Goal: Transaction & Acquisition: Purchase product/service

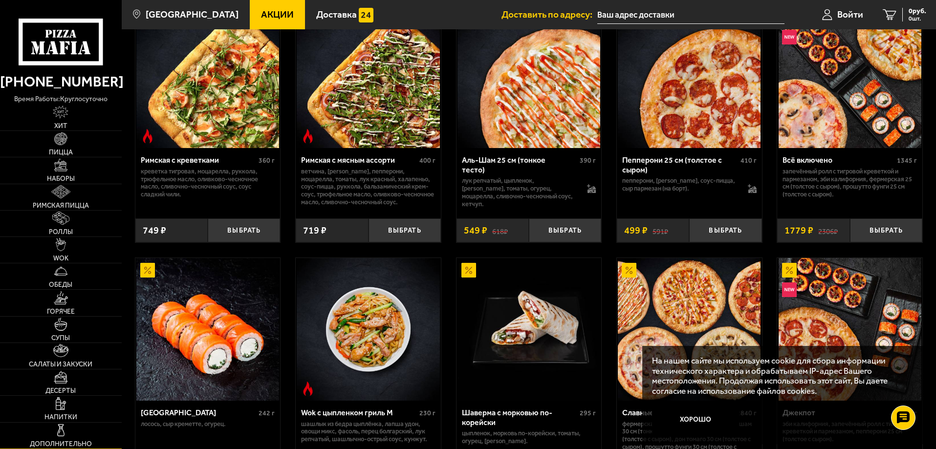
scroll to position [293, 0]
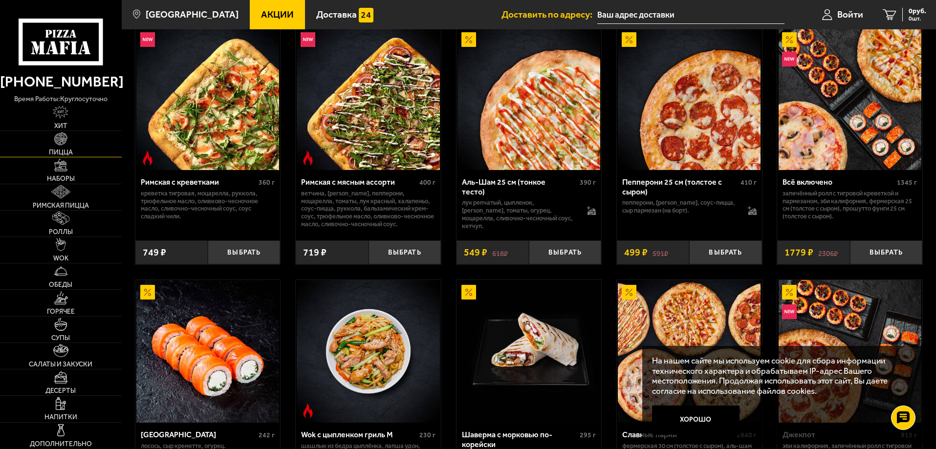
click at [62, 138] on img at bounding box center [60, 138] width 13 height 13
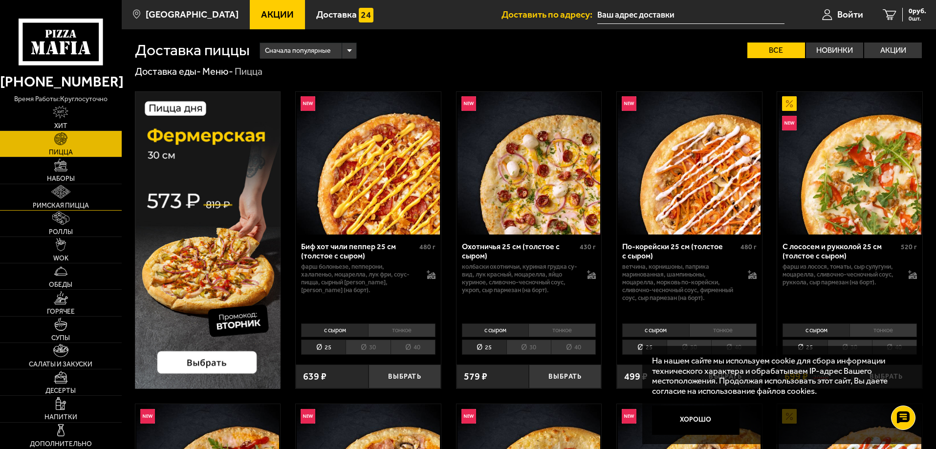
click at [56, 191] on img at bounding box center [60, 191] width 19 height 13
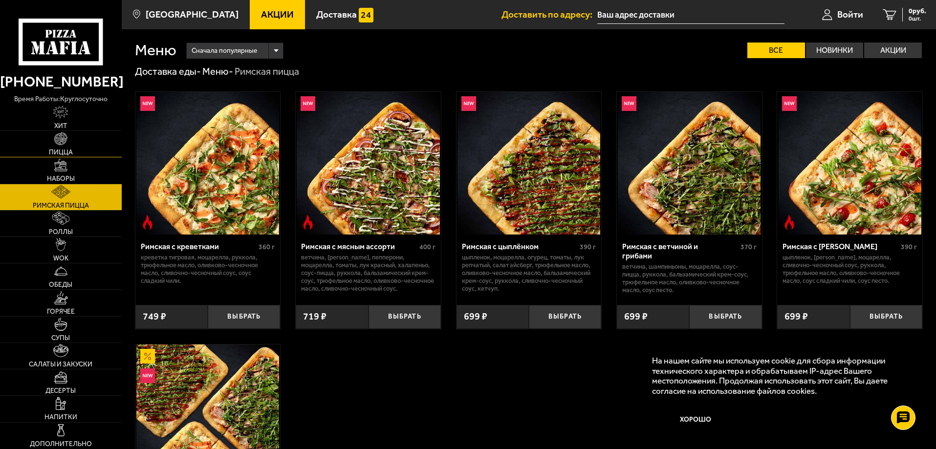
click at [52, 146] on link "Пицца" at bounding box center [61, 144] width 122 height 26
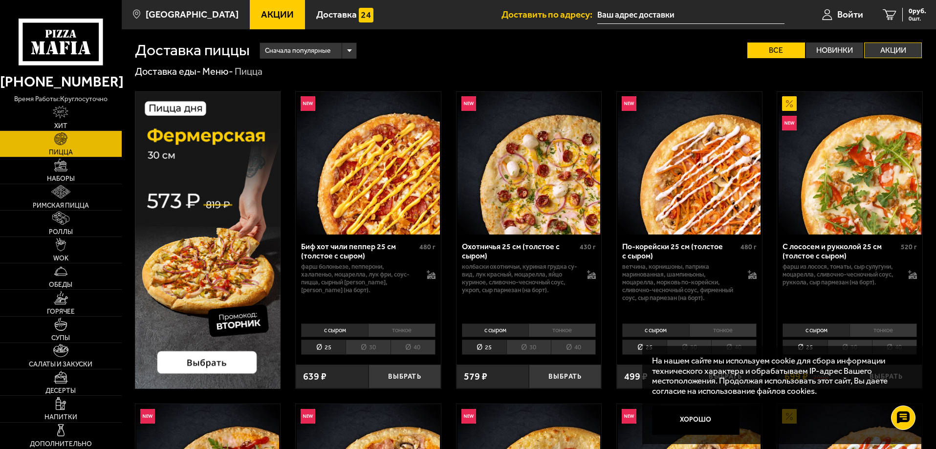
click at [890, 51] on label "Акции" at bounding box center [893, 51] width 58 height 16
click at [0, 0] on input "Акции" at bounding box center [0, 0] width 0 height 0
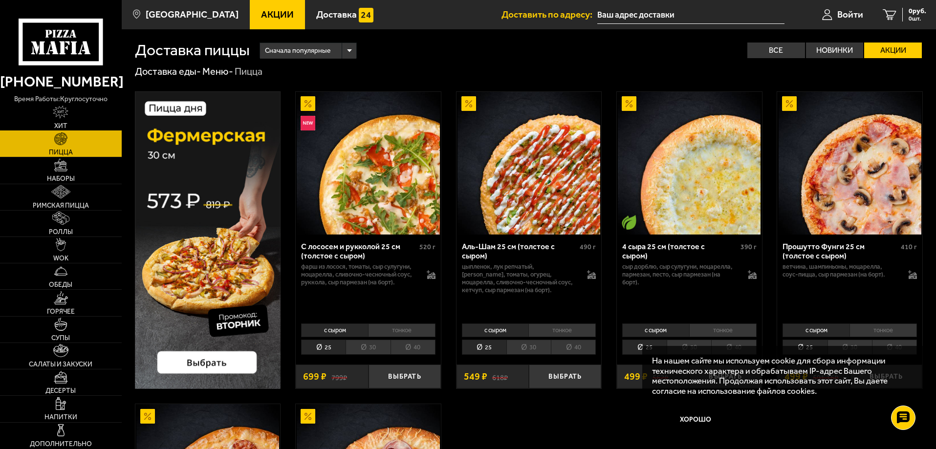
click at [65, 111] on img at bounding box center [61, 112] width 16 height 13
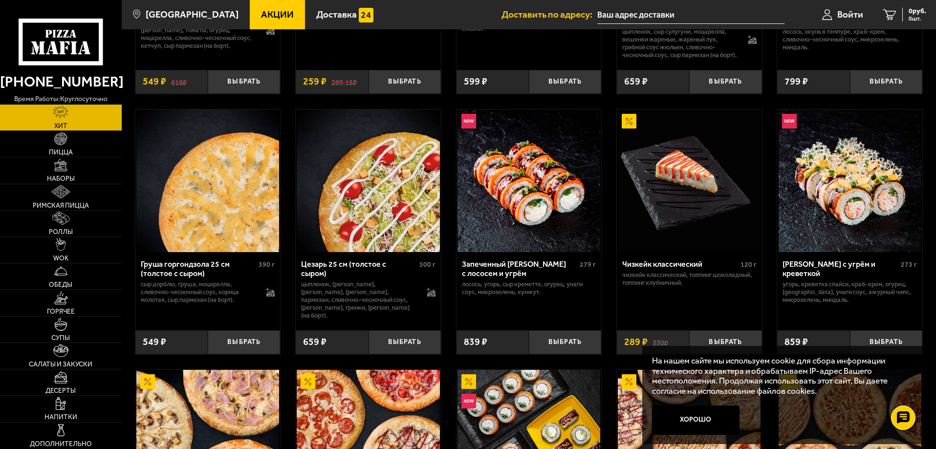
scroll to position [391, 0]
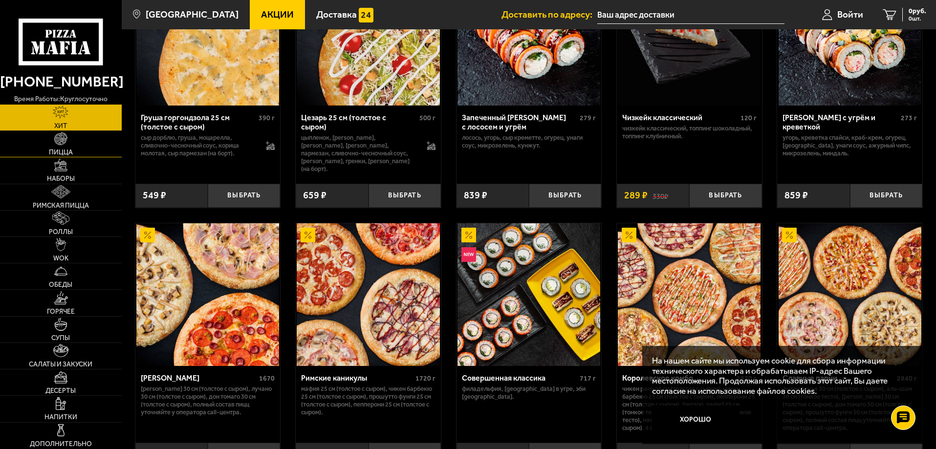
click at [58, 140] on img at bounding box center [60, 138] width 13 height 13
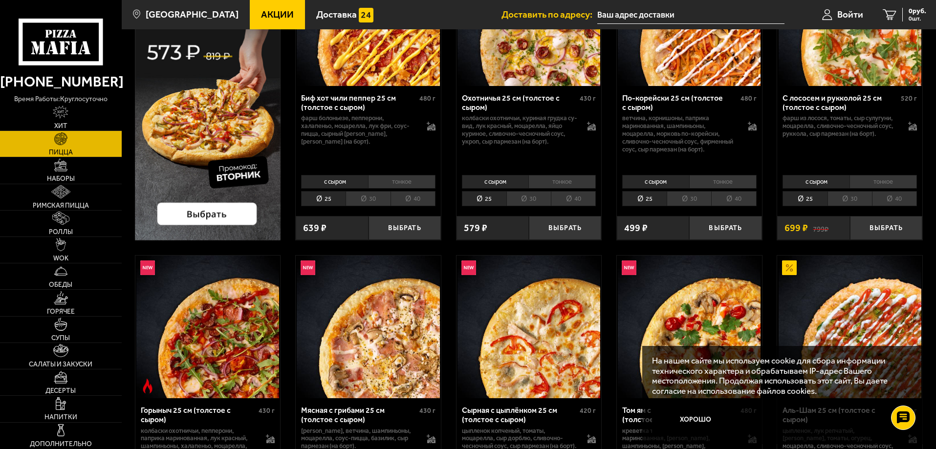
scroll to position [244, 0]
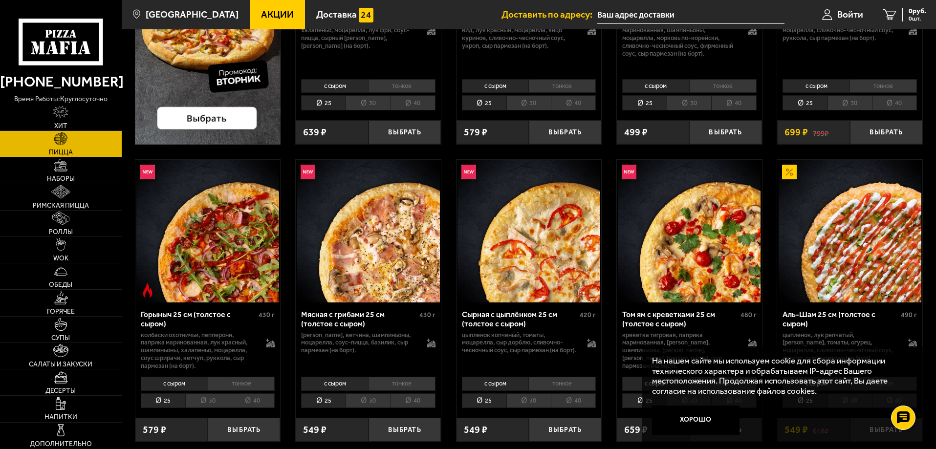
click at [206, 402] on li "30" at bounding box center [207, 400] width 44 height 15
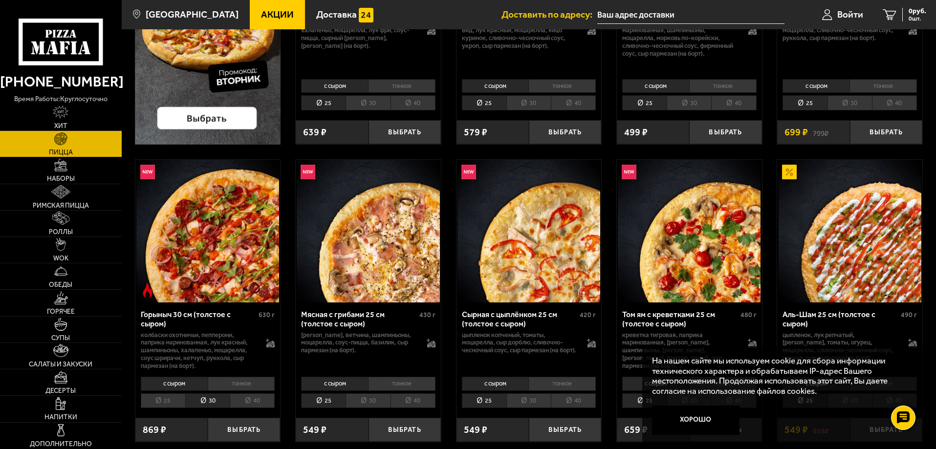
click at [245, 404] on li "40" at bounding box center [252, 400] width 45 height 15
click at [214, 403] on li "30" at bounding box center [207, 400] width 44 height 15
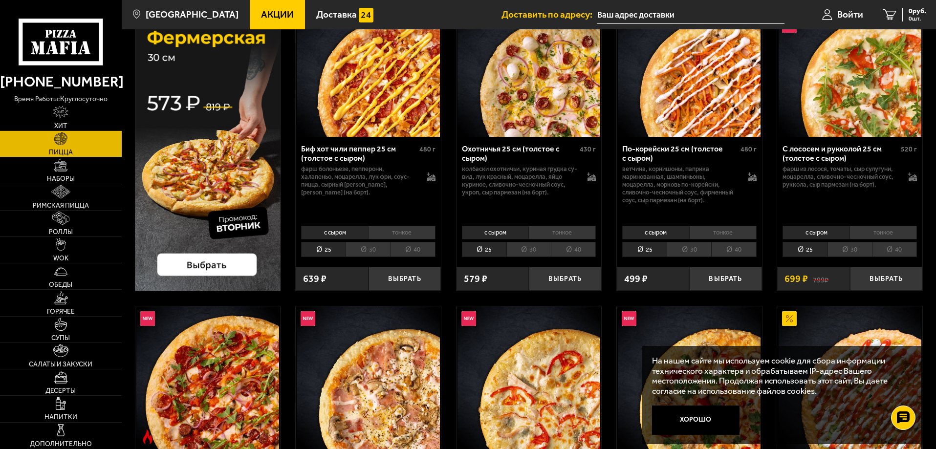
scroll to position [49, 0]
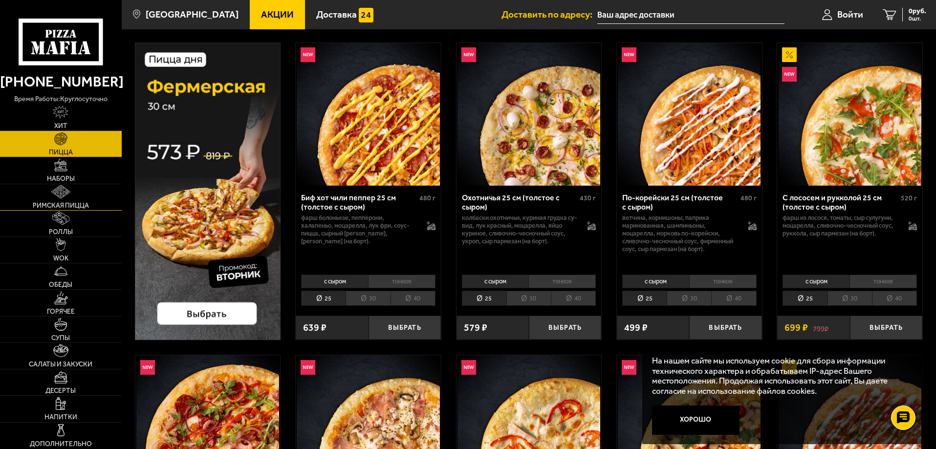
click at [58, 197] on img at bounding box center [60, 191] width 19 height 13
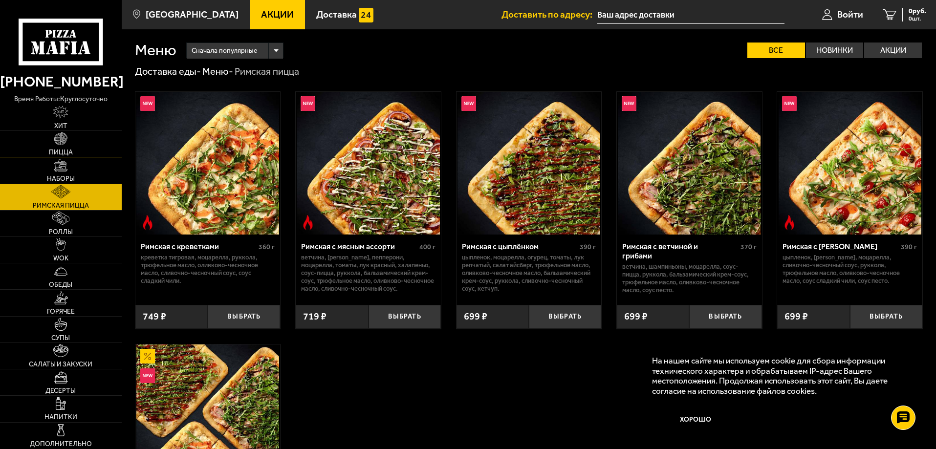
click at [63, 149] on span "Пицца" at bounding box center [61, 152] width 24 height 7
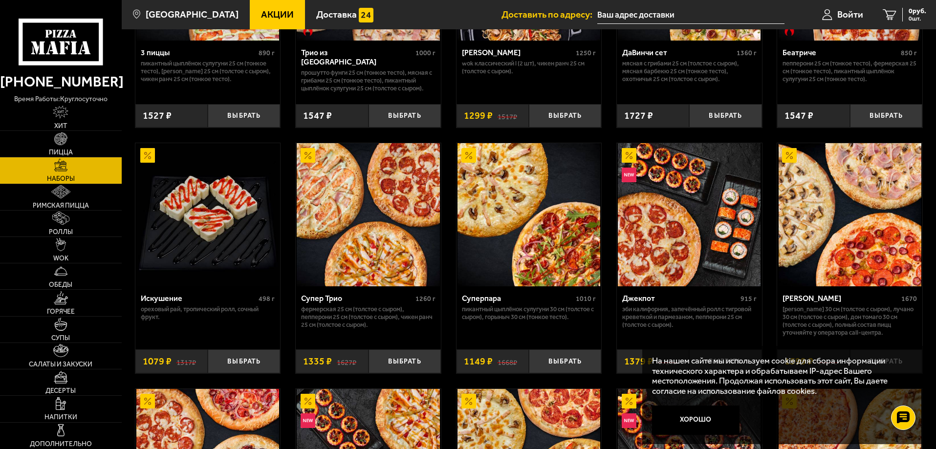
scroll to position [489, 0]
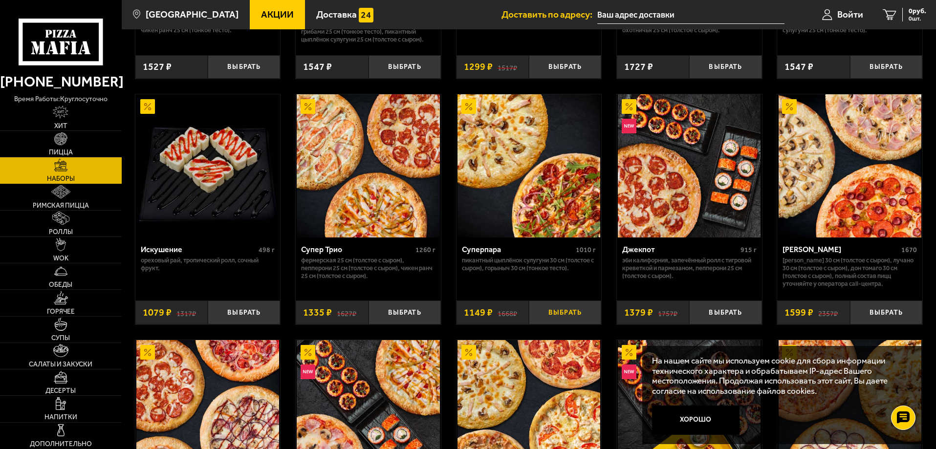
click at [563, 317] on button "Выбрать" at bounding box center [565, 313] width 72 height 24
click at [879, 316] on button "Выбрать" at bounding box center [886, 313] width 72 height 24
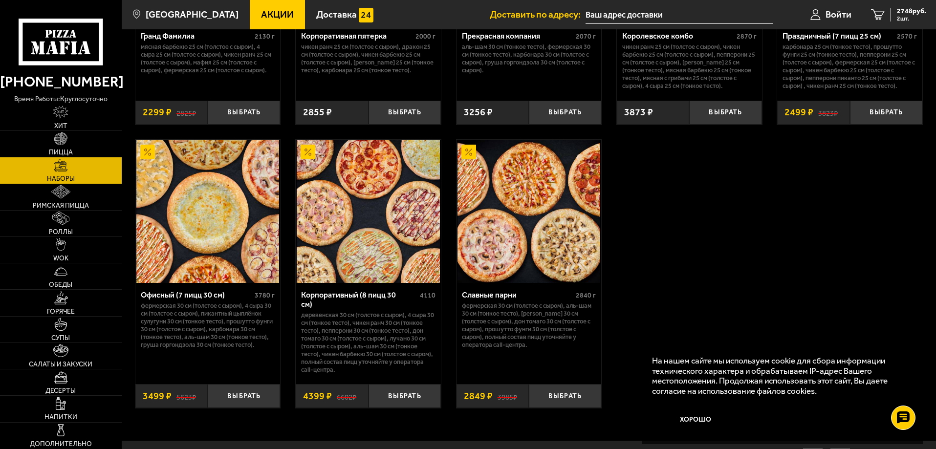
scroll to position [1466, 0]
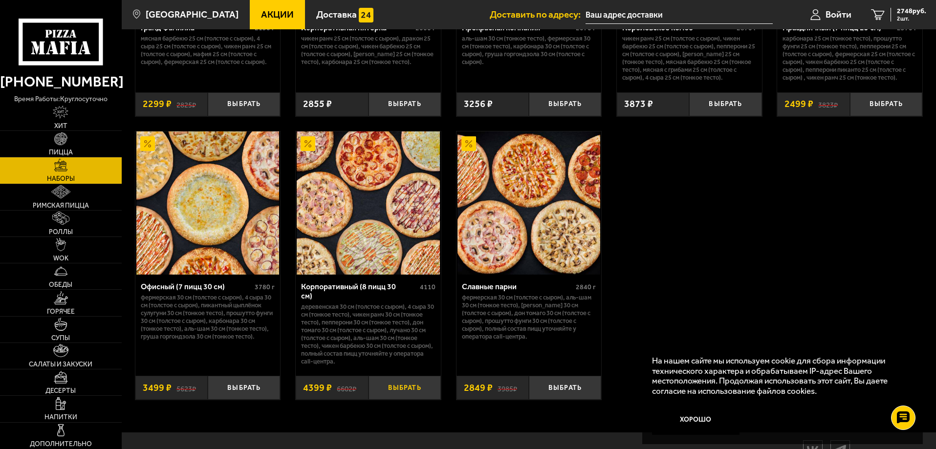
click at [392, 382] on button "Выбрать" at bounding box center [404, 388] width 72 height 24
click at [880, 12] on icon "3" at bounding box center [878, 14] width 14 height 11
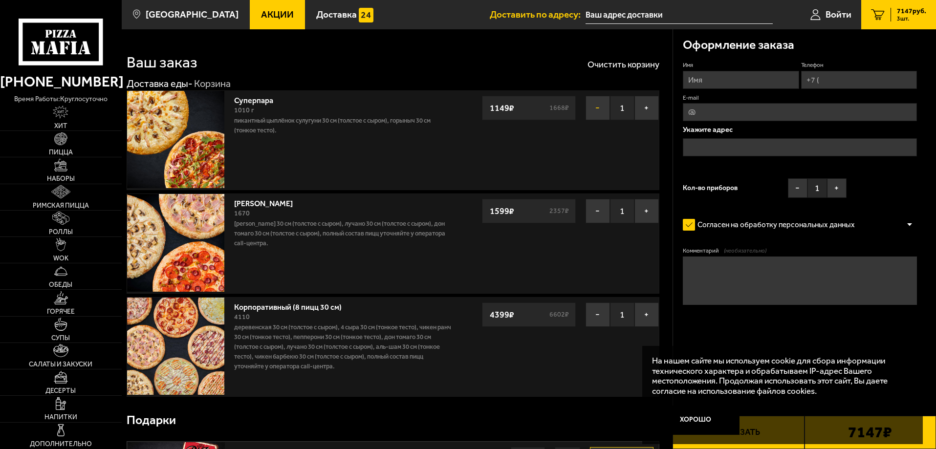
click at [601, 111] on button "−" at bounding box center [597, 108] width 24 height 24
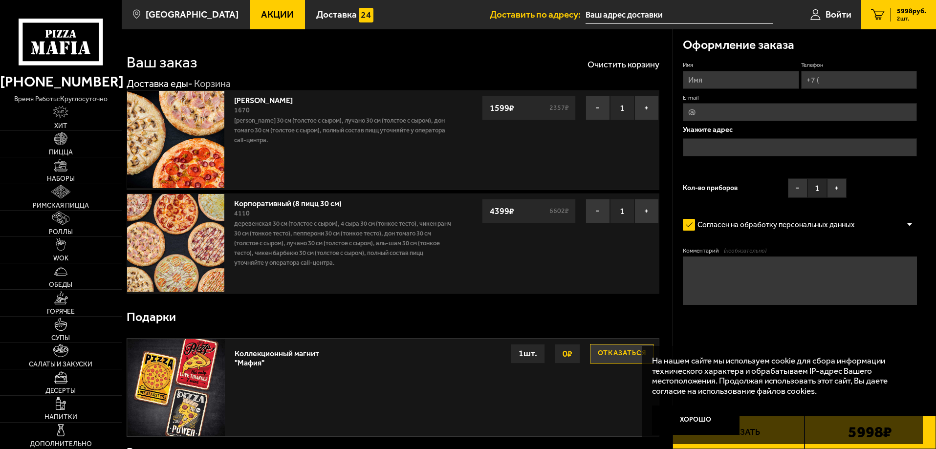
click at [601, 111] on button "−" at bounding box center [597, 108] width 24 height 24
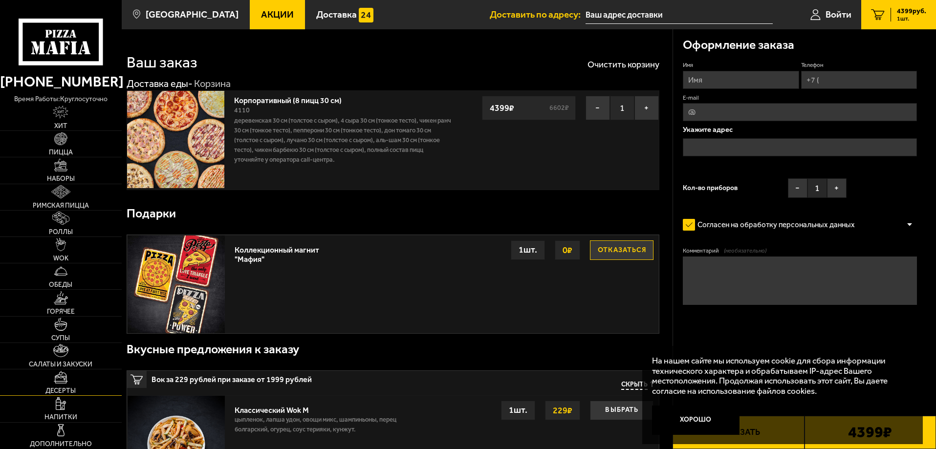
scroll to position [49, 0]
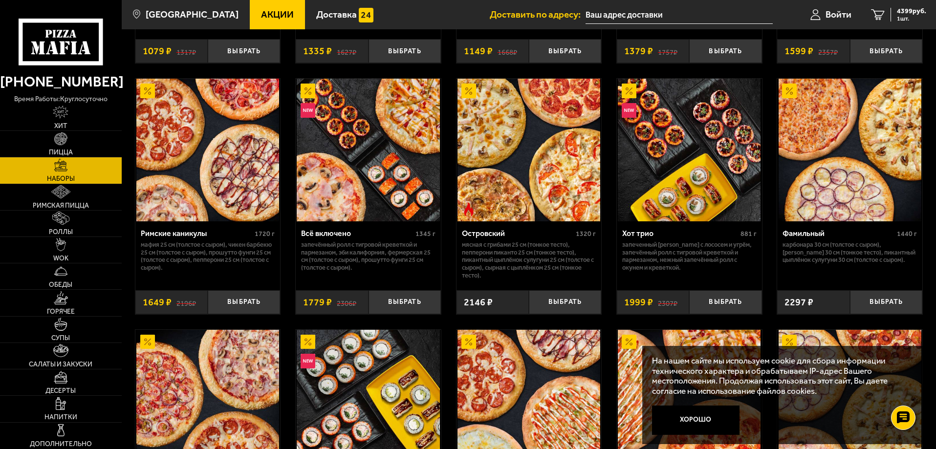
scroll to position [726, 0]
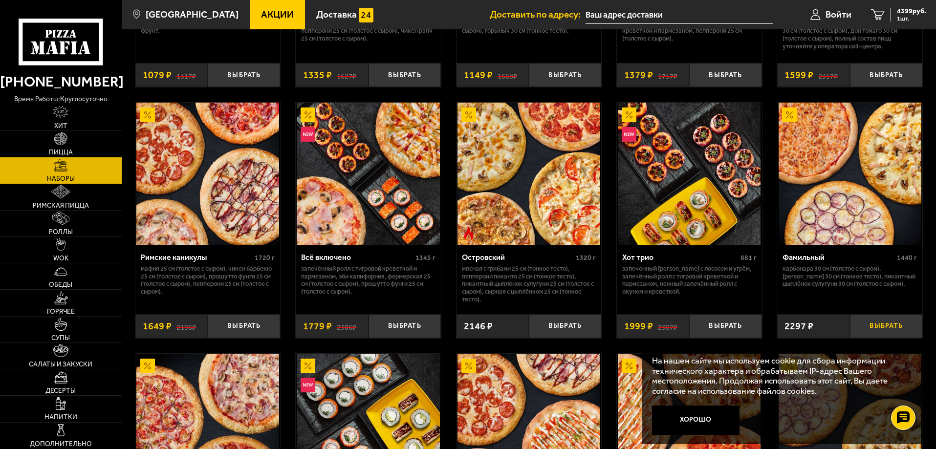
click at [869, 331] on button "Выбрать" at bounding box center [886, 326] width 72 height 24
click at [910, 15] on div "6696 руб. 2 шт." at bounding box center [908, 15] width 36 height 14
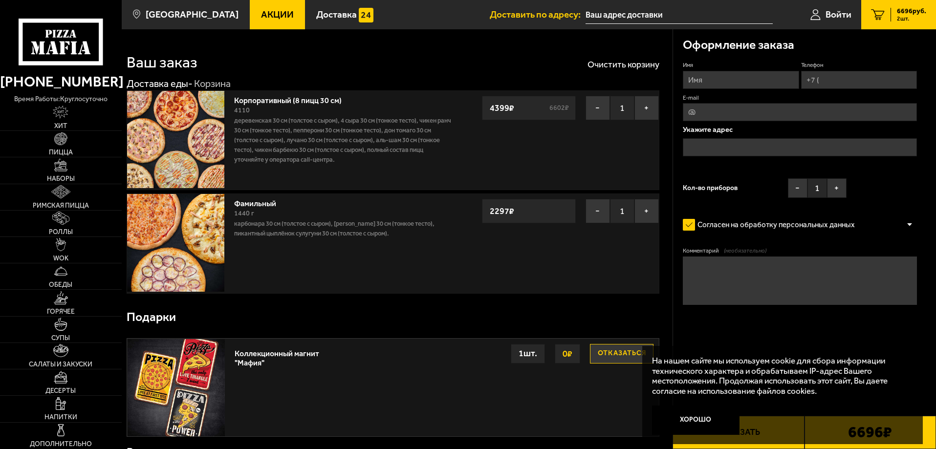
click at [723, 82] on input "Имя" at bounding box center [741, 80] width 116 height 18
type input "[PERSON_NAME]"
click at [857, 81] on input "Телефон" at bounding box center [859, 80] width 116 height 18
type input "[PHONE_NUMBER]"
click at [844, 113] on input "E-mail" at bounding box center [800, 112] width 234 height 18
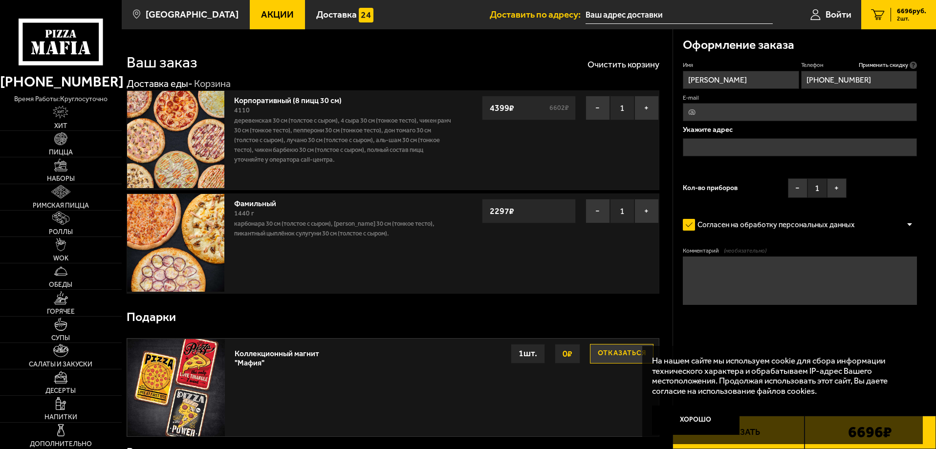
type input "[EMAIL_ADDRESS][DOMAIN_NAME]"
click at [798, 150] on input "text" at bounding box center [800, 147] width 234 height 18
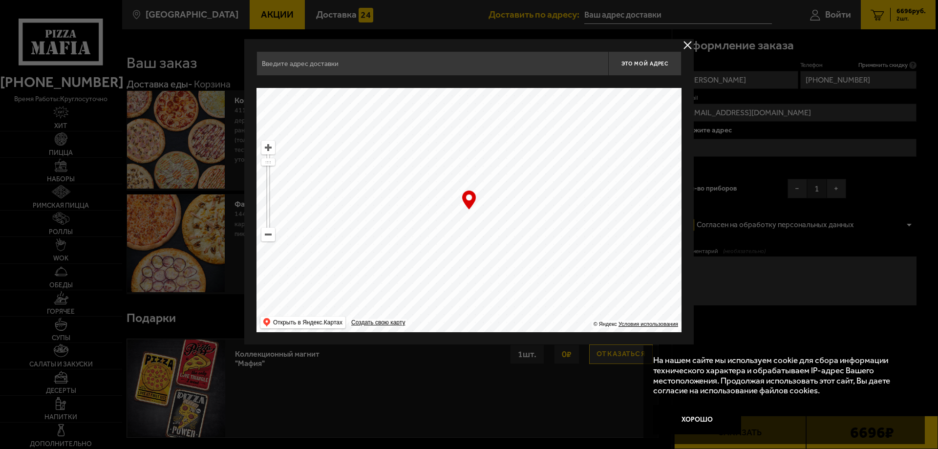
click at [435, 66] on input "text" at bounding box center [433, 63] width 352 height 24
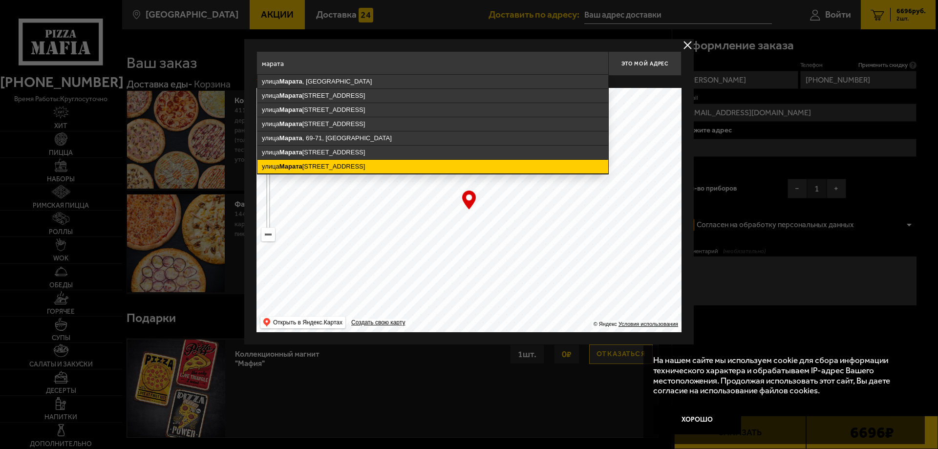
click at [331, 166] on ymaps "улица Марата , 6, Санкт-Петербург" at bounding box center [433, 167] width 351 height 14
type input "Санкт-Петербург, улица Марата, 6"
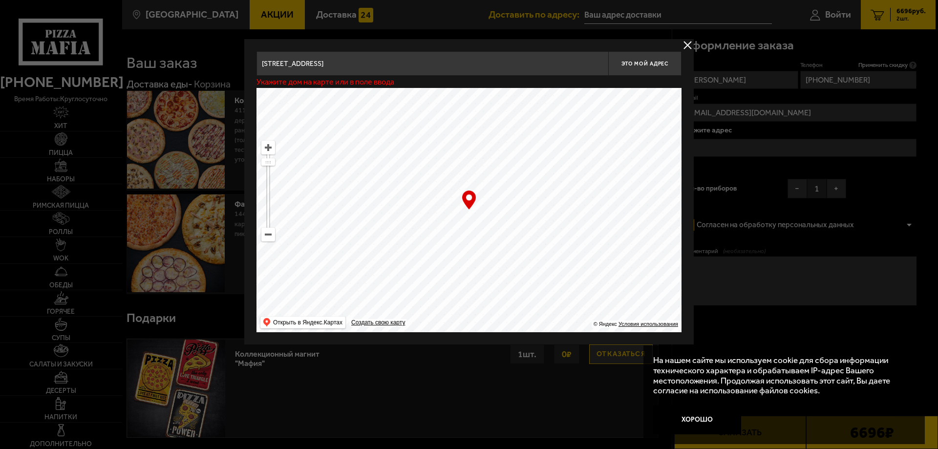
type input "[STREET_ADDRESS]"
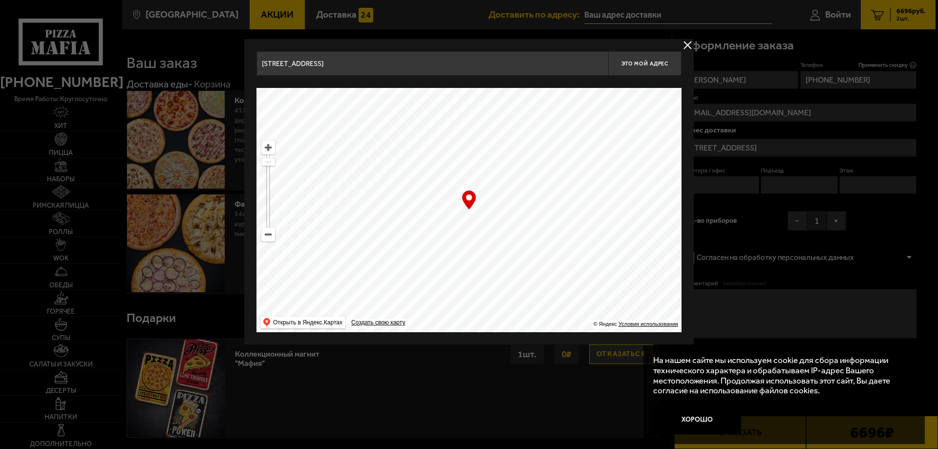
click at [405, 65] on input "Санкт-Петербург, улица Марата, 6" at bounding box center [433, 63] width 352 height 24
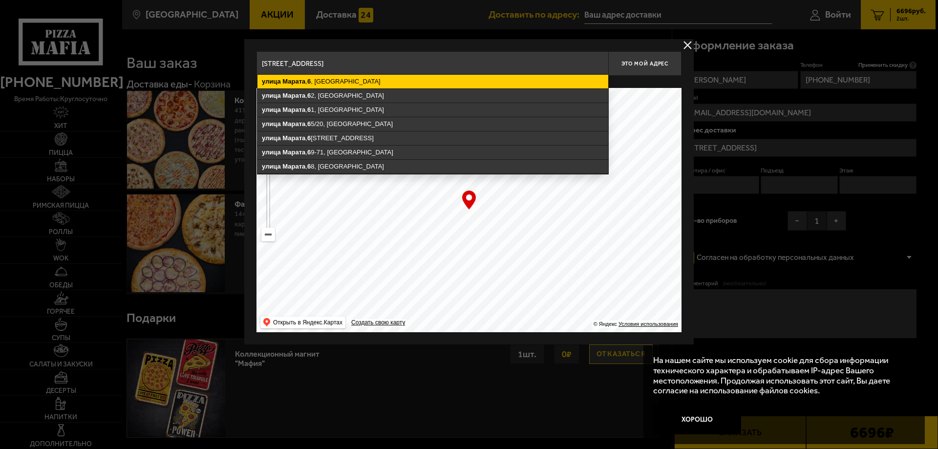
click at [364, 82] on ymaps "улица Марата , 6 , Санкт-Петербург" at bounding box center [433, 82] width 351 height 14
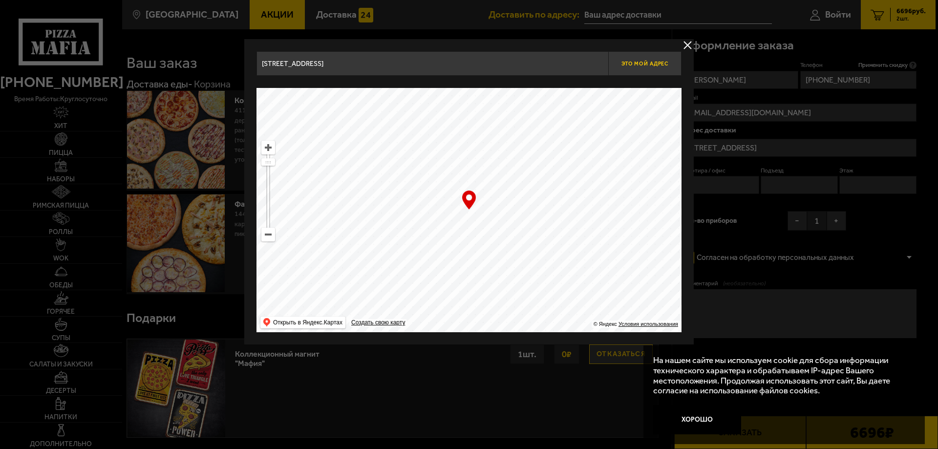
click at [650, 58] on button "Это мой адрес" at bounding box center [644, 63] width 73 height 24
type input "Санкт-Петербург, улица Марата, 6"
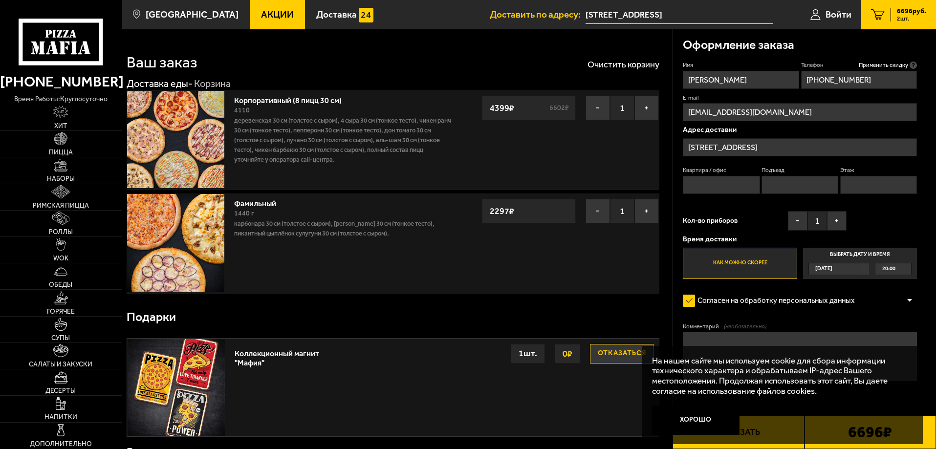
click at [717, 183] on input "Квартира / офис" at bounding box center [721, 185] width 77 height 18
click at [849, 270] on div "Сегодня" at bounding box center [834, 268] width 51 height 11
click at [0, 0] on input "Выбрать дату и время Сегодня 20:00" at bounding box center [0, 0] width 0 height 0
click at [828, 272] on span "Сегодня" at bounding box center [823, 268] width 17 height 11
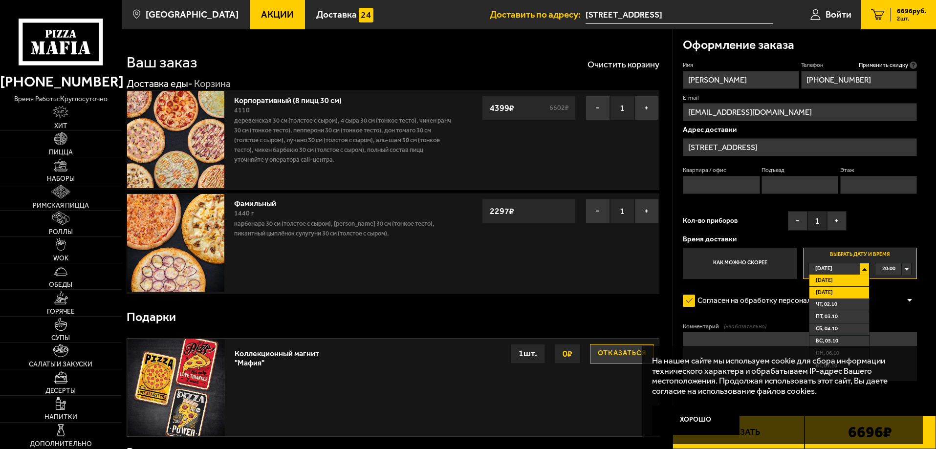
click at [828, 290] on span "Завтра" at bounding box center [824, 292] width 17 height 11
click at [900, 267] on div "00:00" at bounding box center [893, 268] width 36 height 11
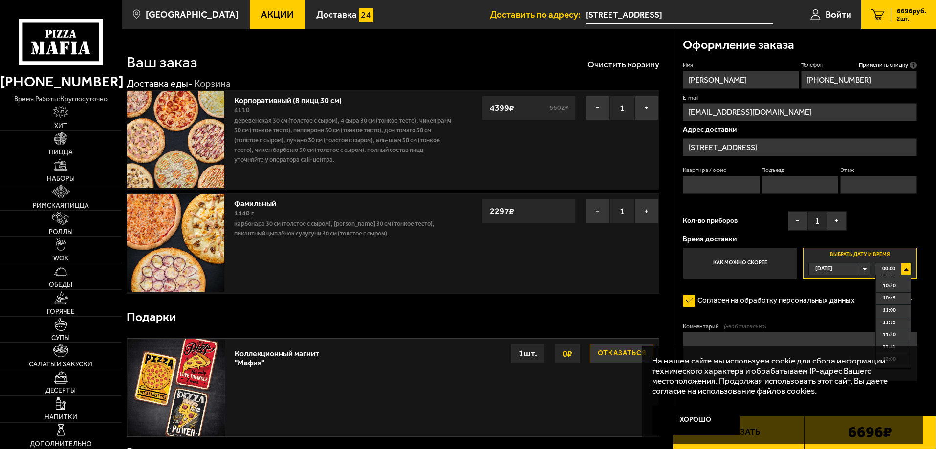
scroll to position [489, 0]
click at [894, 282] on span "10:00" at bounding box center [889, 279] width 13 height 11
click at [691, 303] on label "Согласен на обработку персональных данных" at bounding box center [774, 301] width 182 height 20
click at [0, 0] on input "Согласен на обработку персональных данных" at bounding box center [0, 0] width 0 height 0
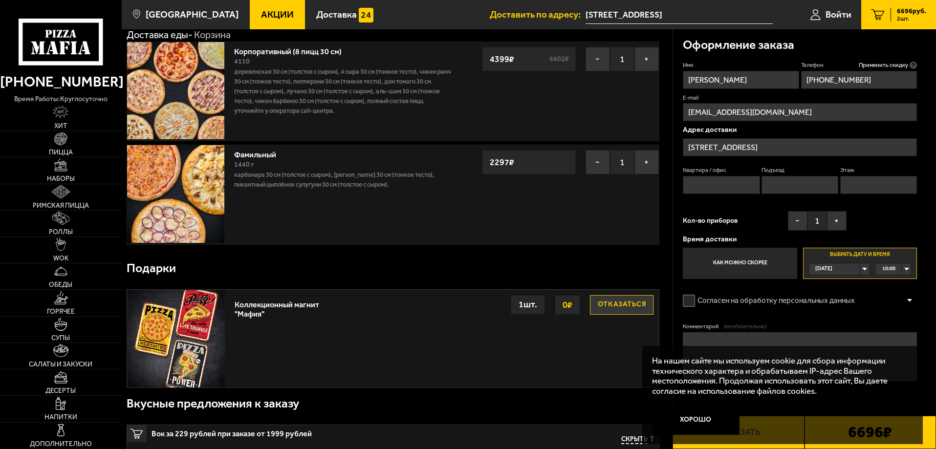
scroll to position [0, 0]
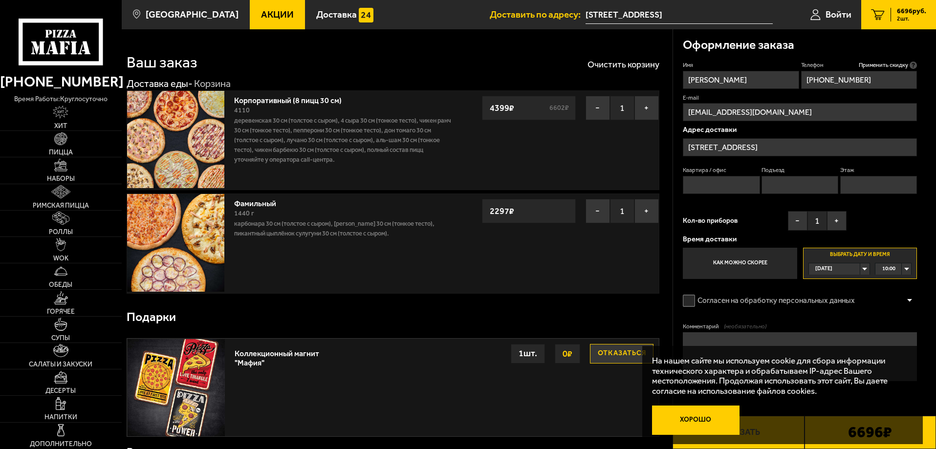
drag, startPoint x: 689, startPoint y: 421, endPoint x: 834, endPoint y: 420, distance: 145.1
click at [690, 421] on button "Хорошо" at bounding box center [696, 420] width 88 height 29
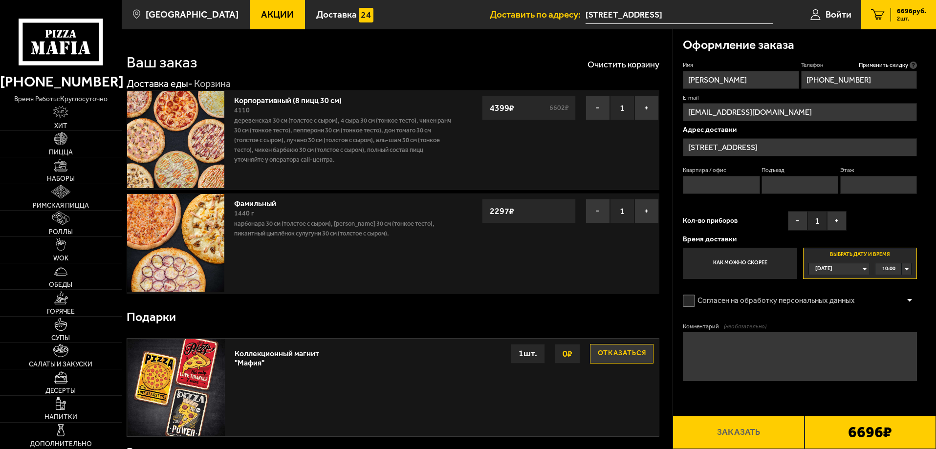
click at [797, 350] on textarea "Комментарий (необязательно)" at bounding box center [800, 356] width 234 height 49
type textarea "Клиника "МЕДСИ". Стеклянные двери слева от арки. Позвоните, спущусь на первый э…"
click at [261, 11] on span "Акции" at bounding box center [277, 14] width 33 height 9
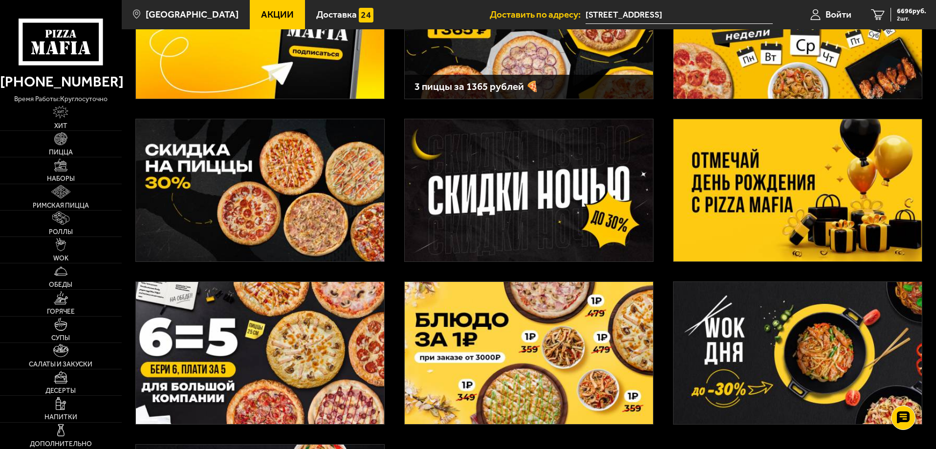
scroll to position [195, 0]
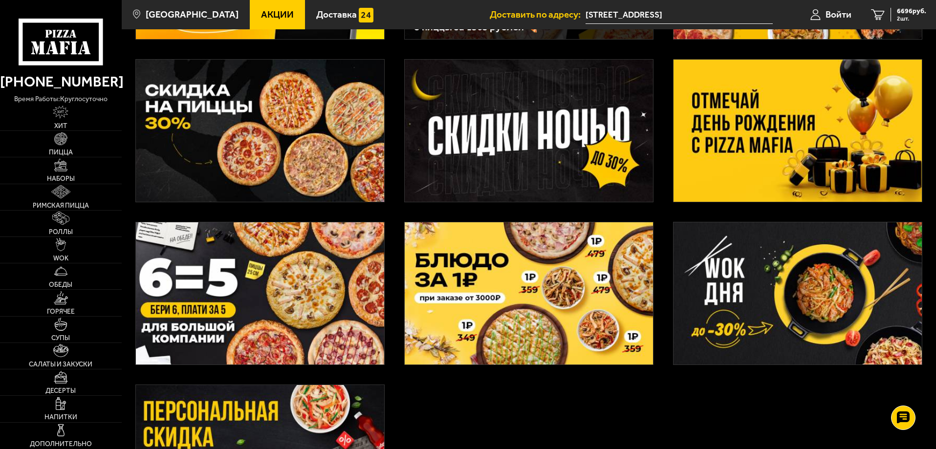
click at [529, 309] on img at bounding box center [529, 293] width 248 height 142
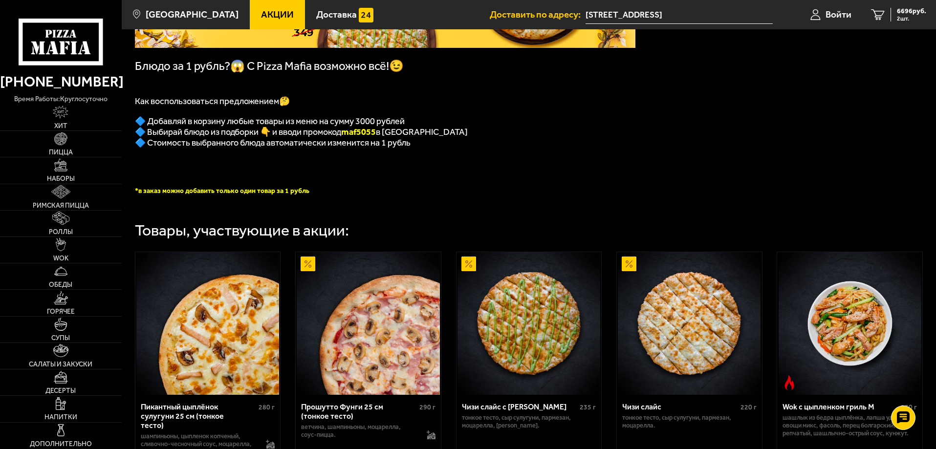
scroll to position [236, 0]
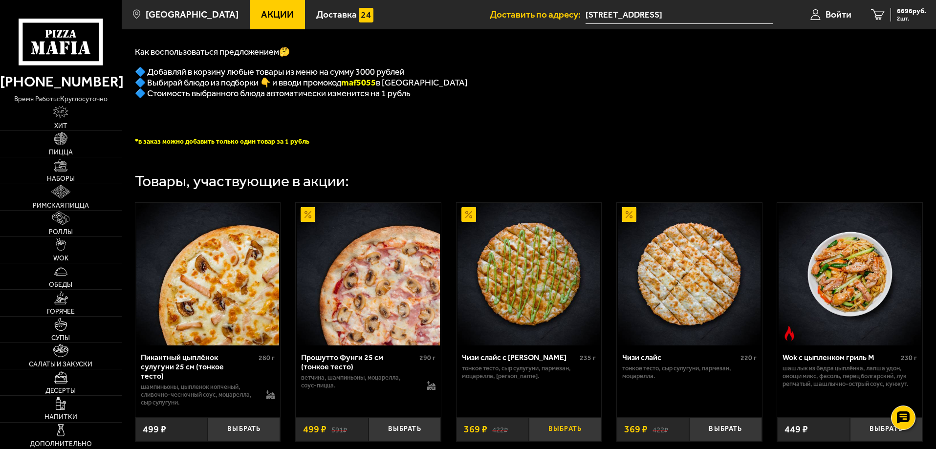
click at [560, 433] on button "Выбрать" at bounding box center [565, 429] width 72 height 24
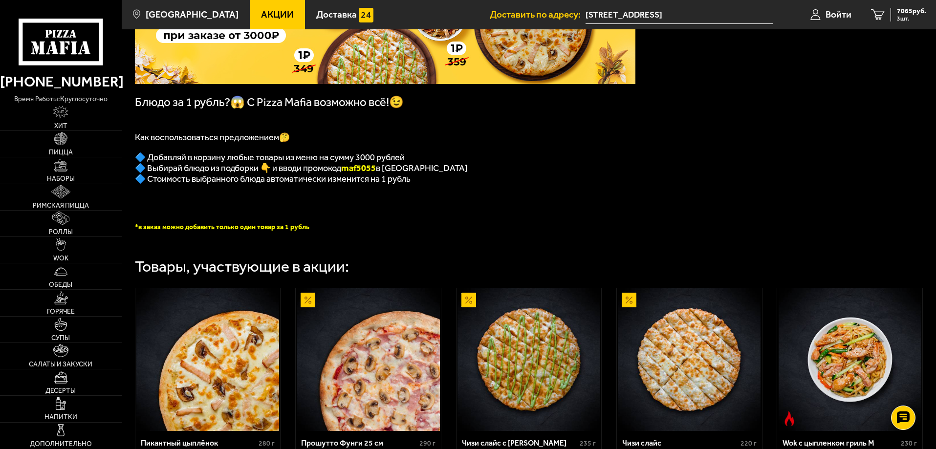
scroll to position [138, 0]
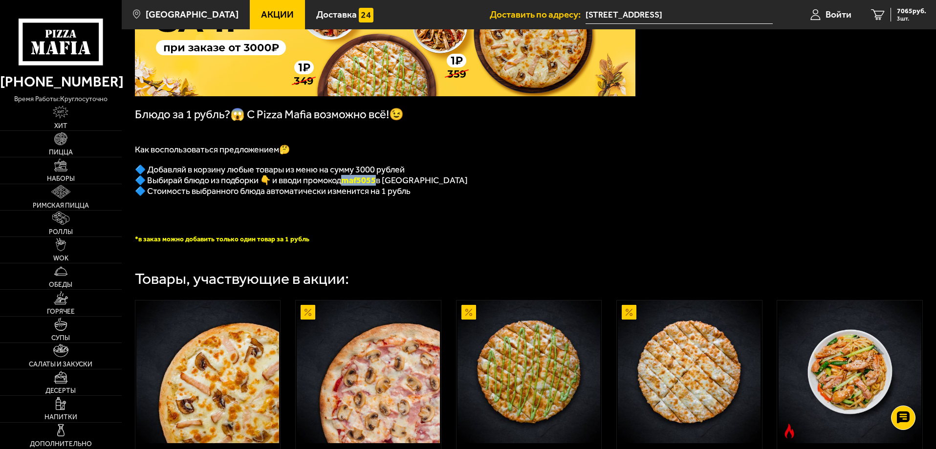
drag, startPoint x: 347, startPoint y: 185, endPoint x: 379, endPoint y: 186, distance: 31.8
click at [376, 186] on b "maf5055" at bounding box center [358, 180] width 35 height 11
copy b "maf5055"
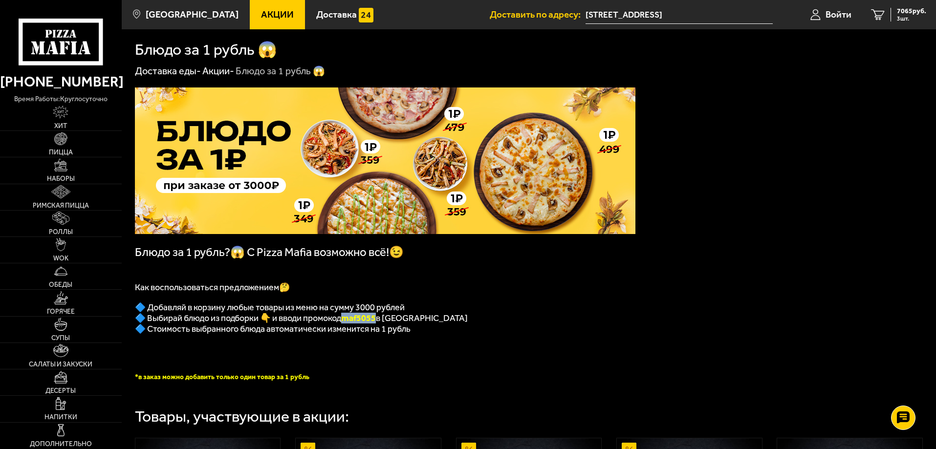
scroll to position [0, 0]
click at [261, 14] on span "Акции" at bounding box center [277, 14] width 33 height 9
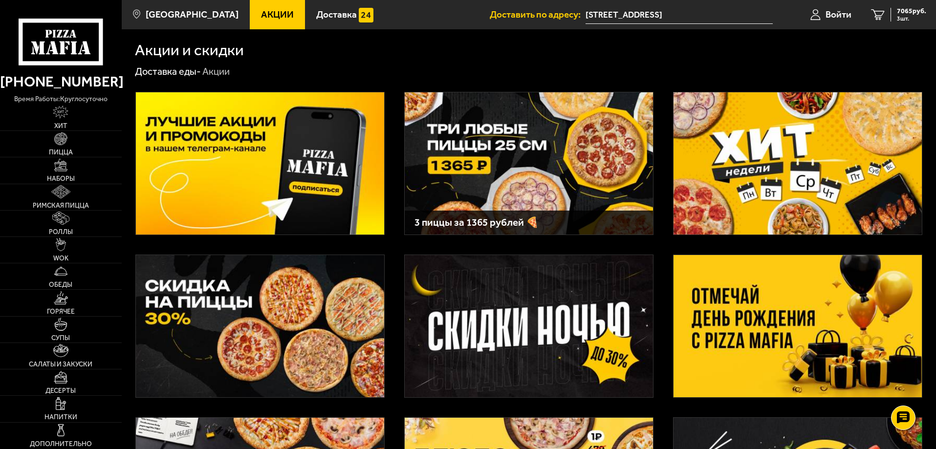
click at [264, 322] on img at bounding box center [260, 326] width 248 height 142
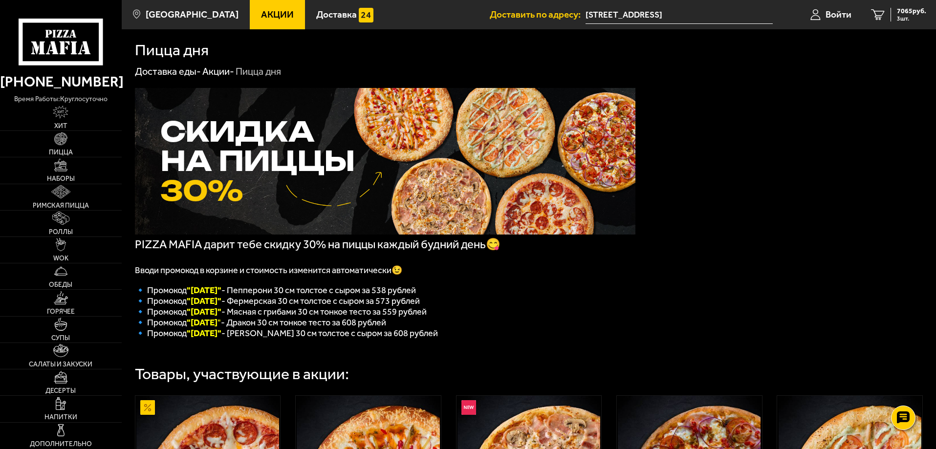
click at [261, 17] on span "Акции" at bounding box center [277, 14] width 33 height 9
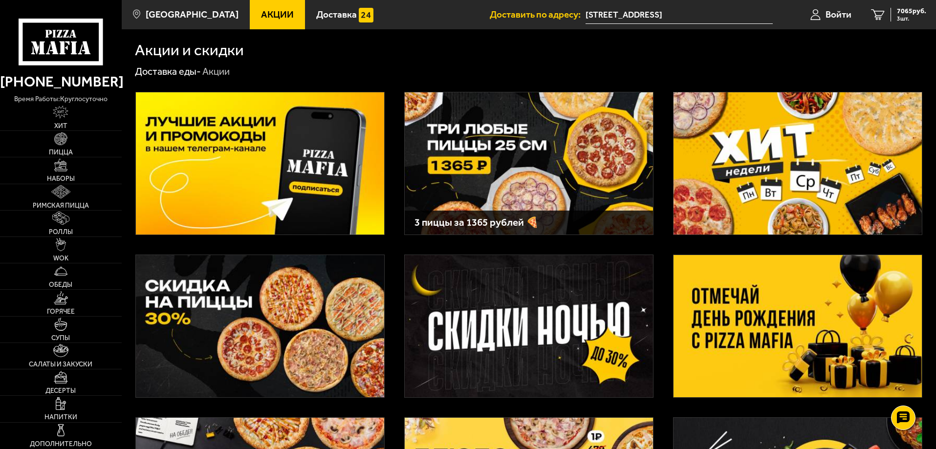
click at [771, 328] on img at bounding box center [797, 326] width 248 height 142
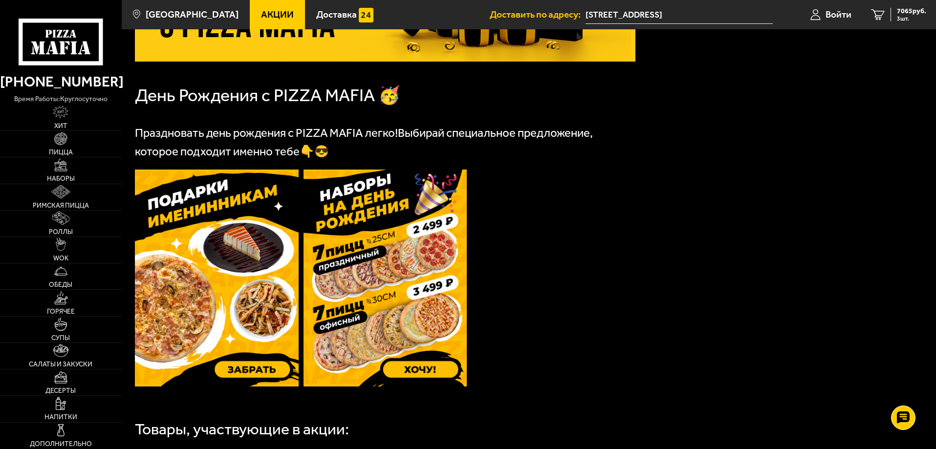
scroll to position [195, 0]
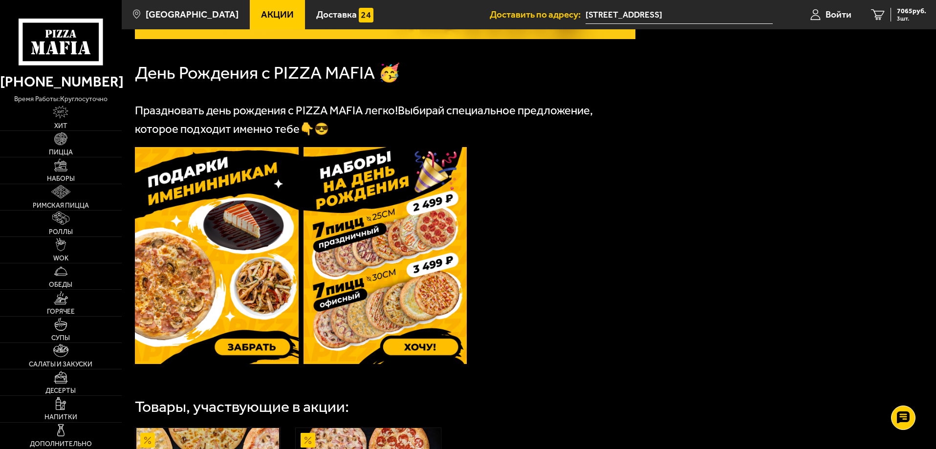
click at [381, 316] on img at bounding box center [385, 255] width 164 height 217
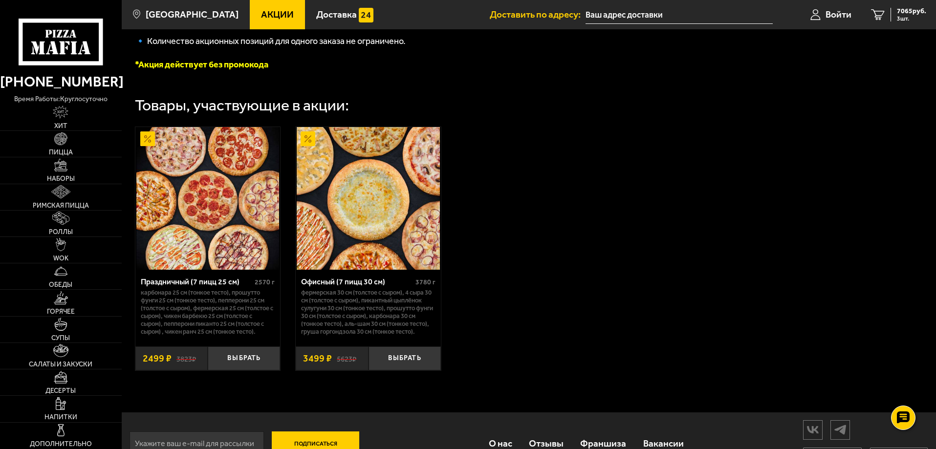
scroll to position [293, 0]
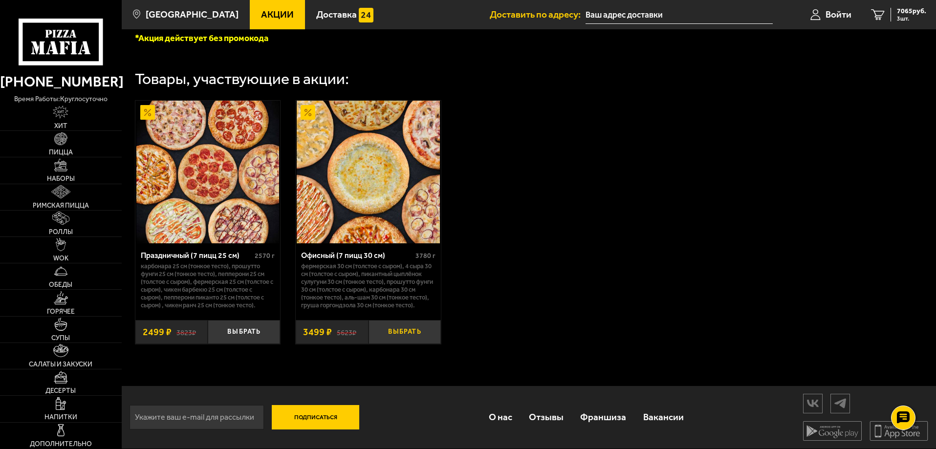
click at [406, 344] on button "Выбрать" at bounding box center [404, 332] width 72 height 24
click at [901, 13] on span "10564 руб." at bounding box center [909, 11] width 33 height 7
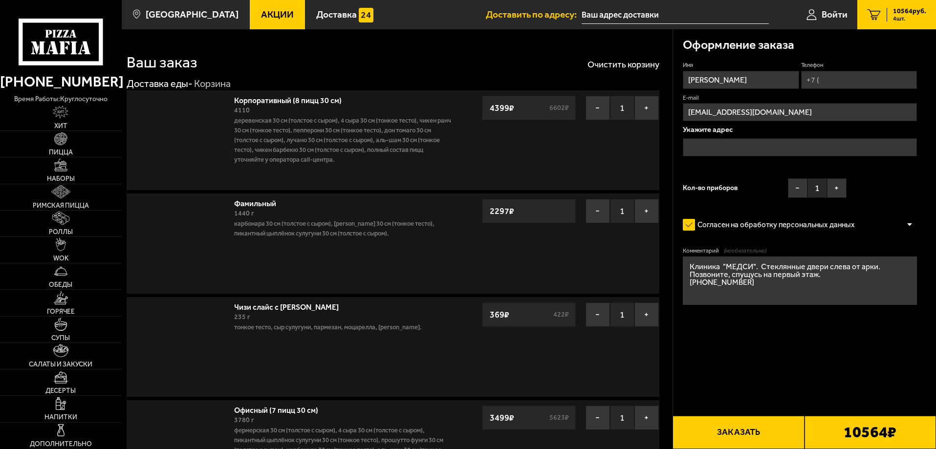
type input "[STREET_ADDRESS]"
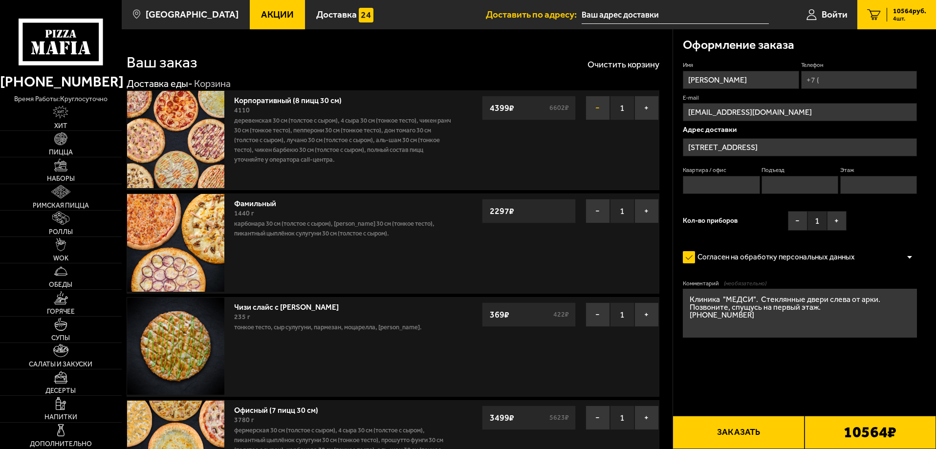
click at [595, 108] on button "−" at bounding box center [597, 108] width 24 height 24
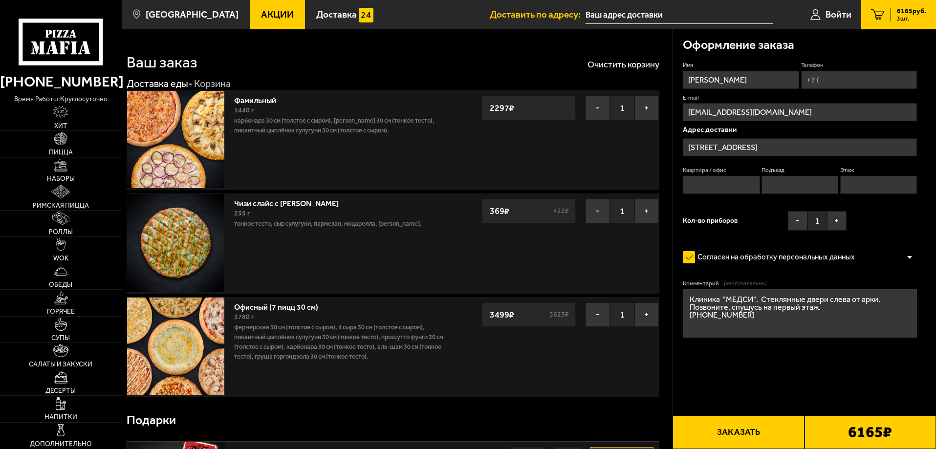
click at [61, 144] on img at bounding box center [60, 138] width 13 height 13
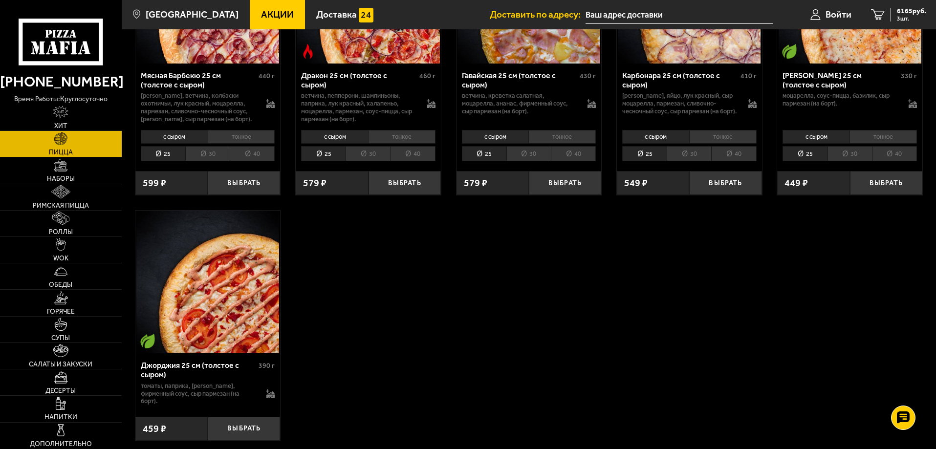
scroll to position [1827, 0]
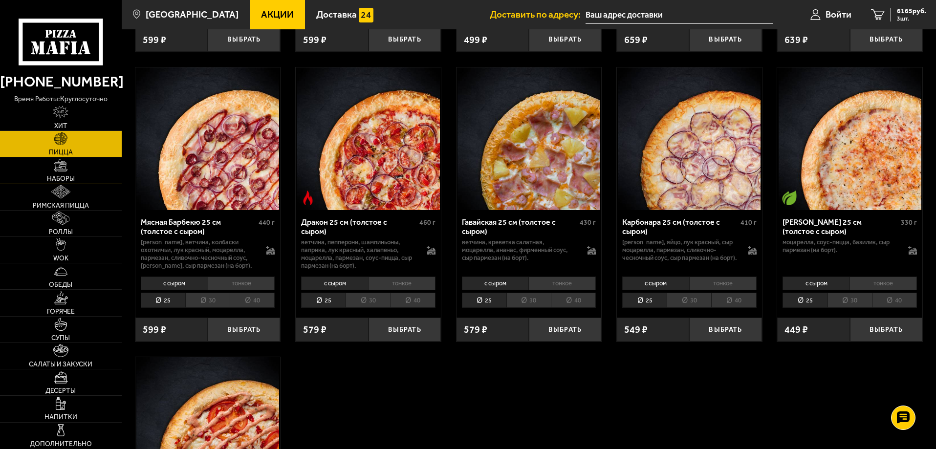
click at [58, 173] on link "Наборы" at bounding box center [61, 170] width 122 height 26
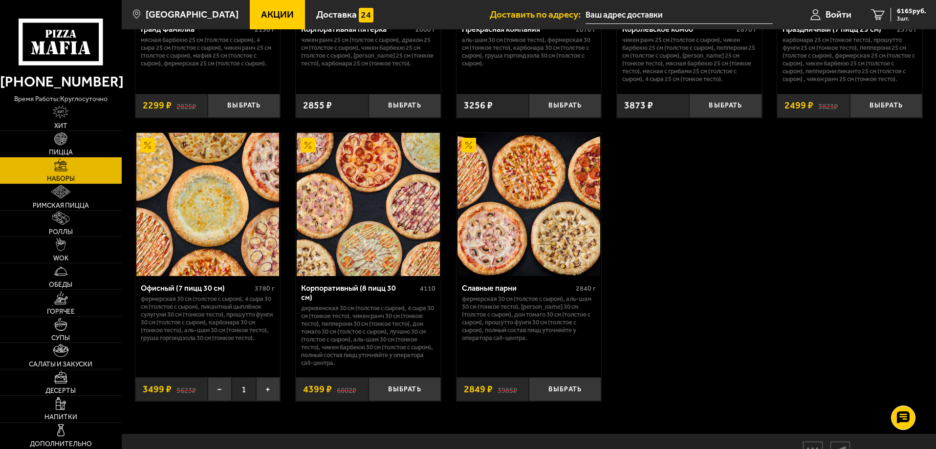
scroll to position [1466, 0]
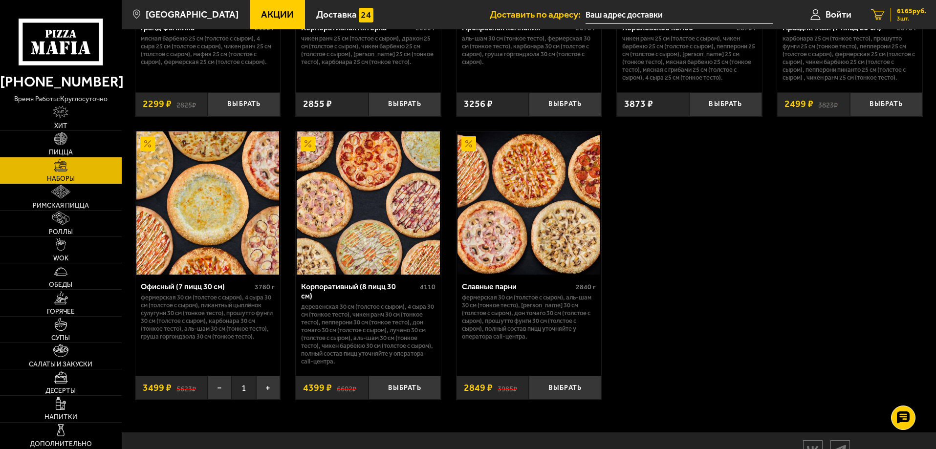
click at [905, 11] on span "6165 руб." at bounding box center [911, 11] width 29 height 7
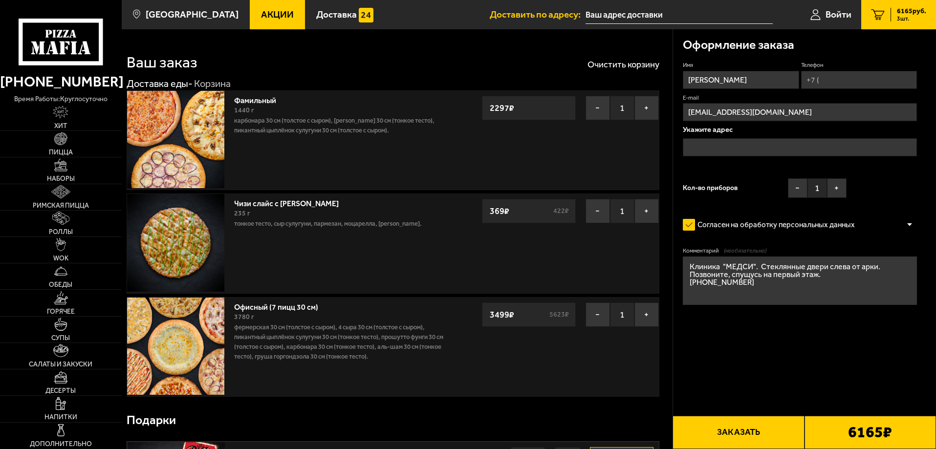
type input "[STREET_ADDRESS]"
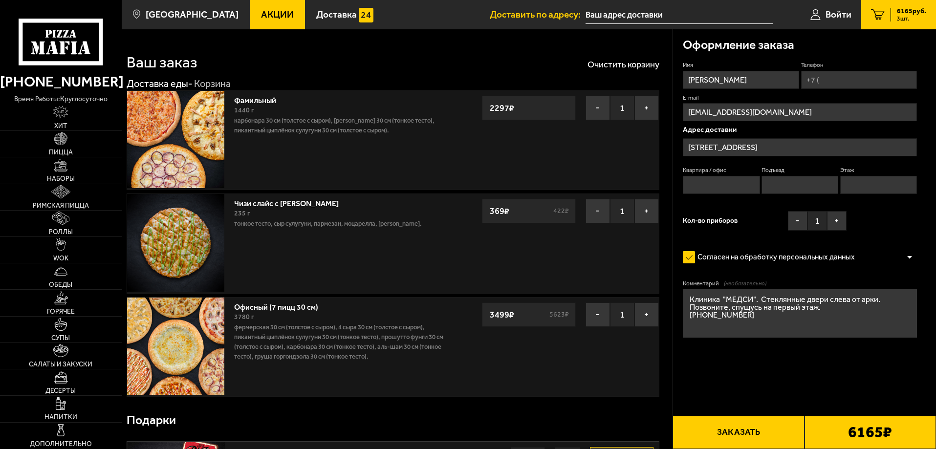
click at [250, 22] on link "Акции" at bounding box center [277, 14] width 55 height 29
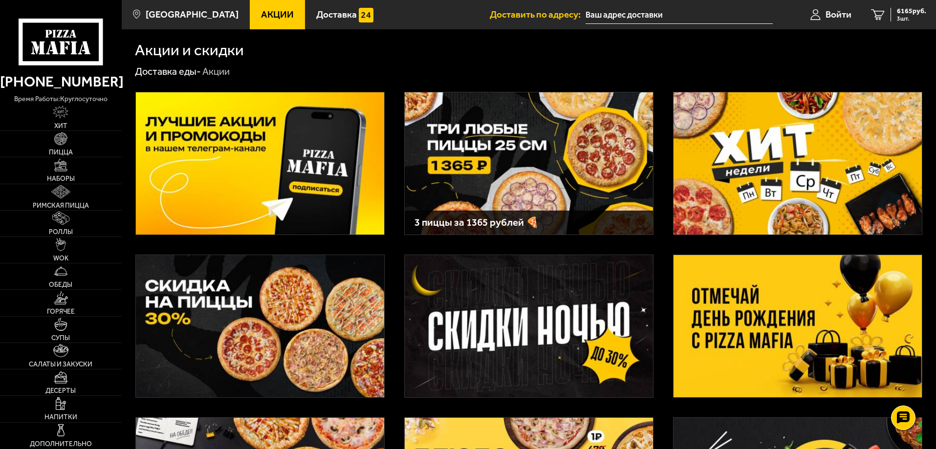
click at [782, 322] on img at bounding box center [797, 326] width 248 height 142
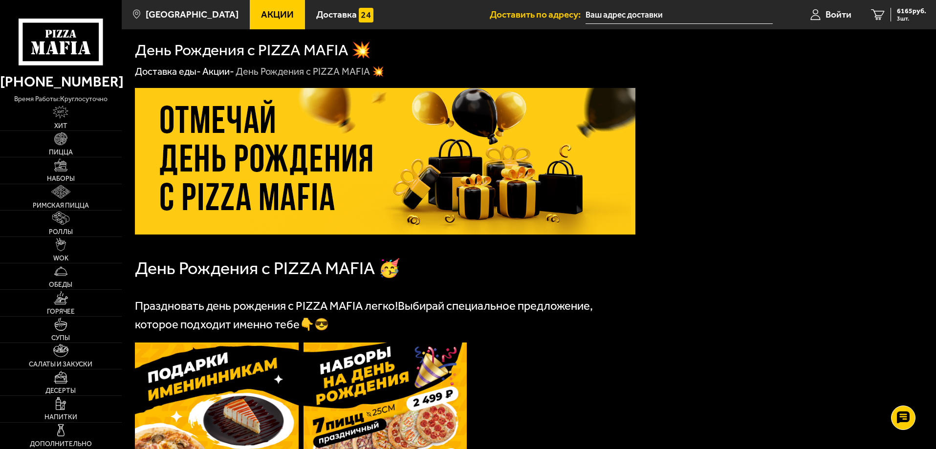
click at [261, 13] on span "Акции" at bounding box center [277, 14] width 33 height 9
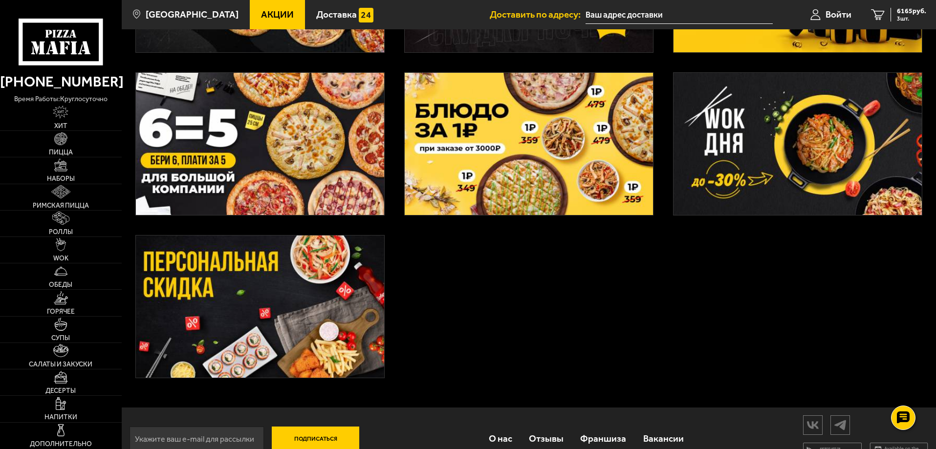
scroll to position [368, 0]
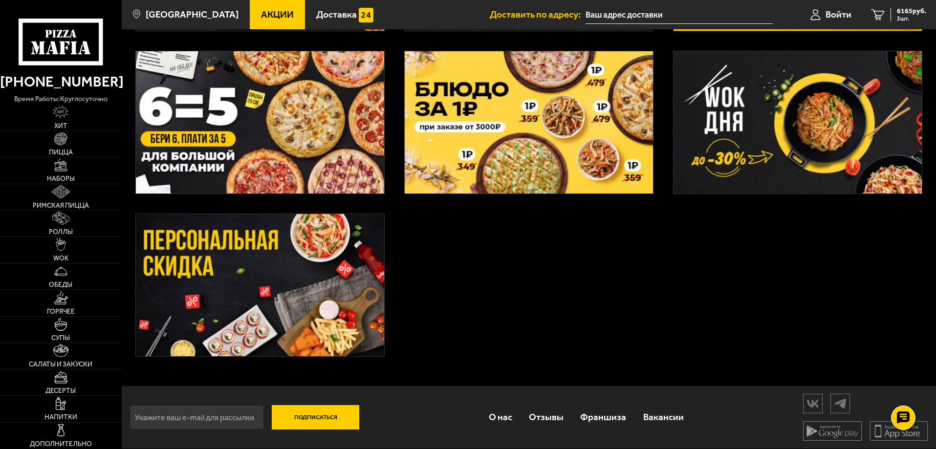
click at [293, 339] on img at bounding box center [260, 285] width 248 height 142
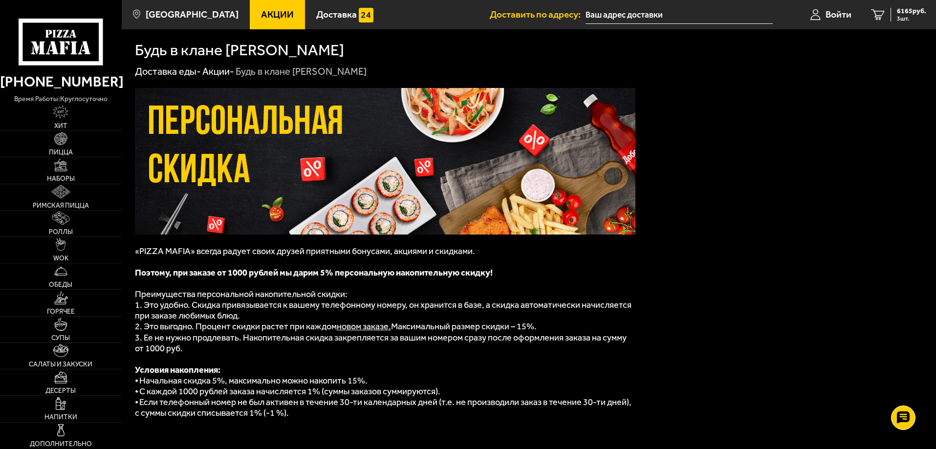
click at [266, 16] on span "Акции" at bounding box center [277, 14] width 33 height 9
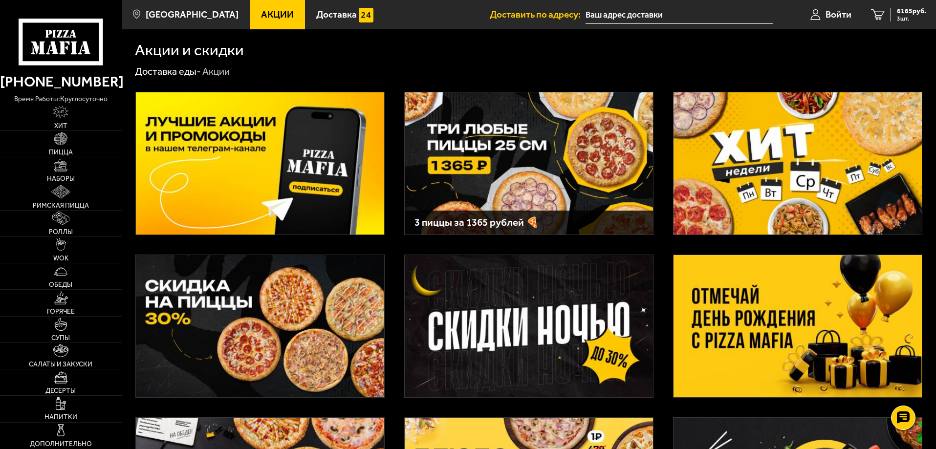
click at [759, 308] on img at bounding box center [797, 326] width 248 height 142
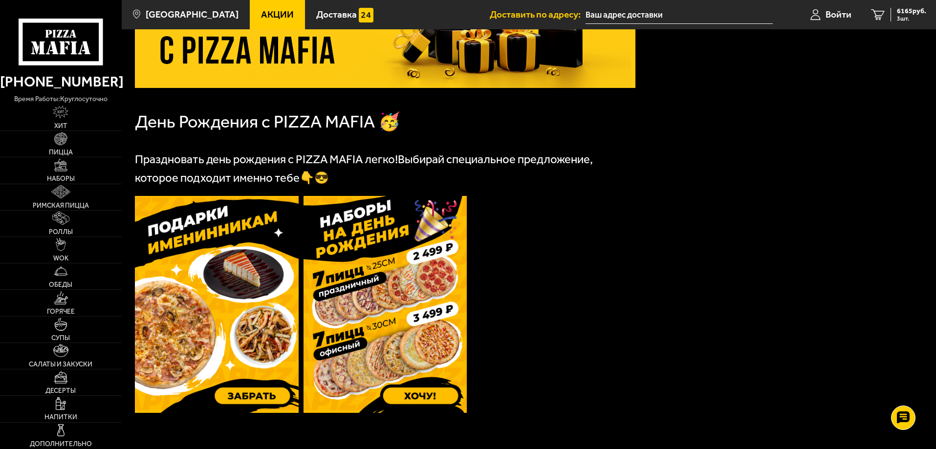
scroll to position [195, 0]
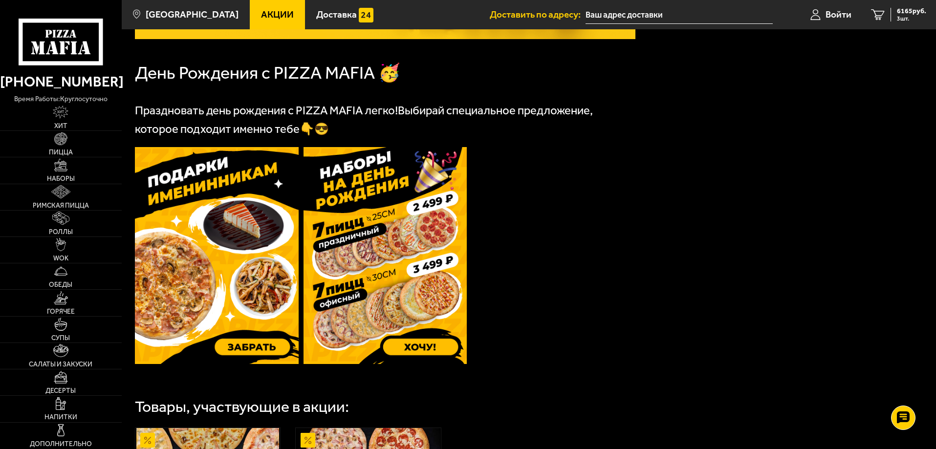
click at [439, 343] on img at bounding box center [385, 255] width 164 height 217
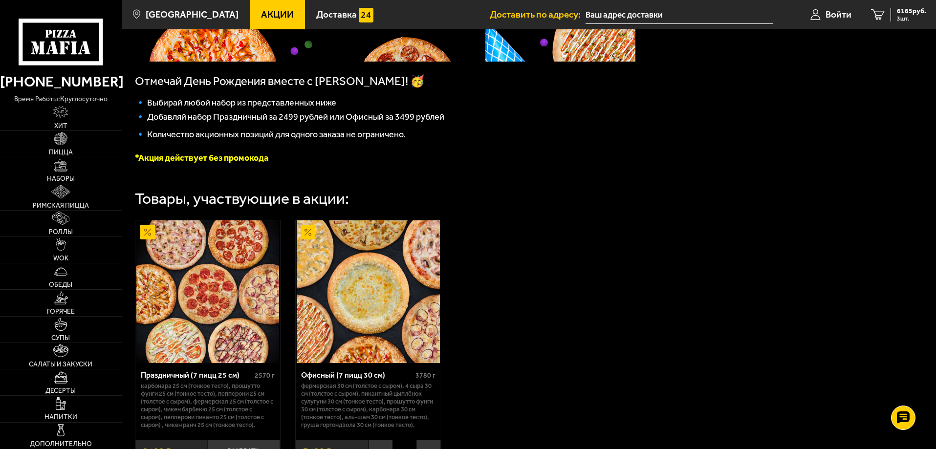
scroll to position [244, 0]
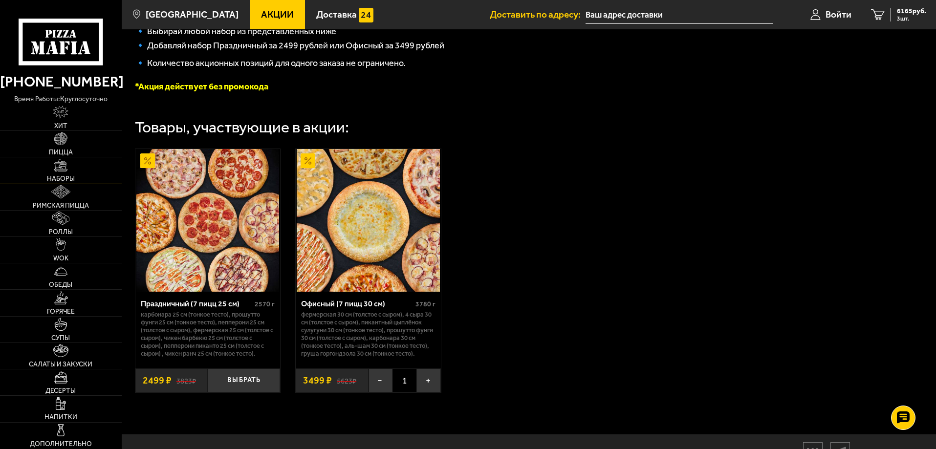
click at [59, 165] on img at bounding box center [60, 165] width 13 height 13
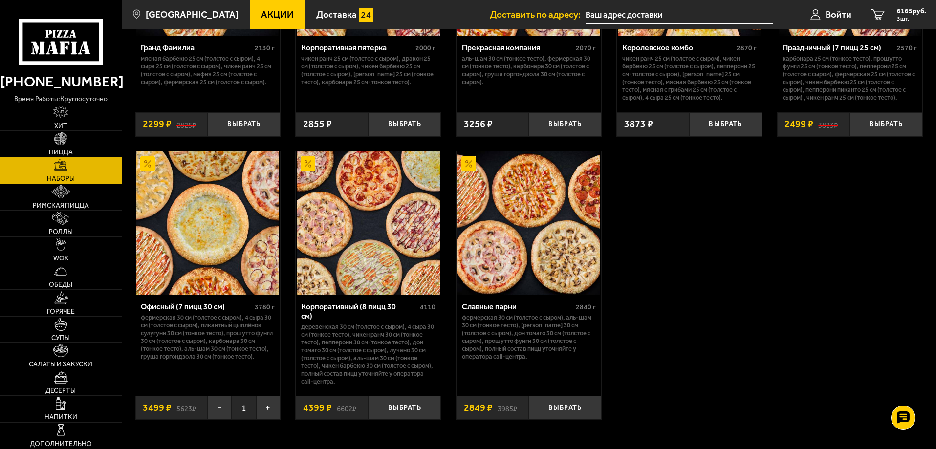
scroll to position [1508, 0]
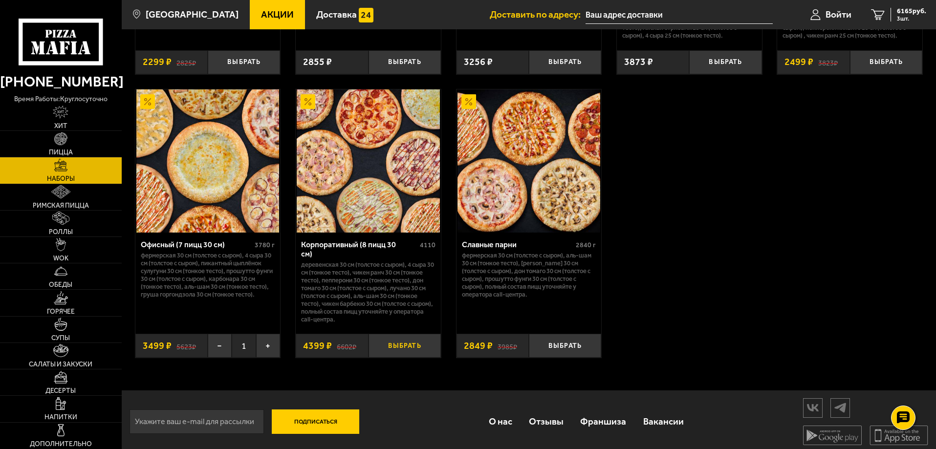
click at [402, 341] on button "Выбрать" at bounding box center [404, 346] width 72 height 24
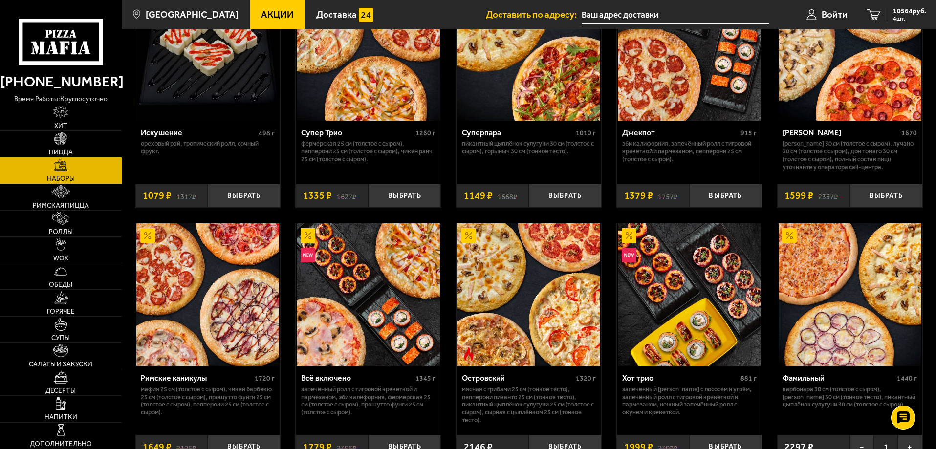
scroll to position [531, 0]
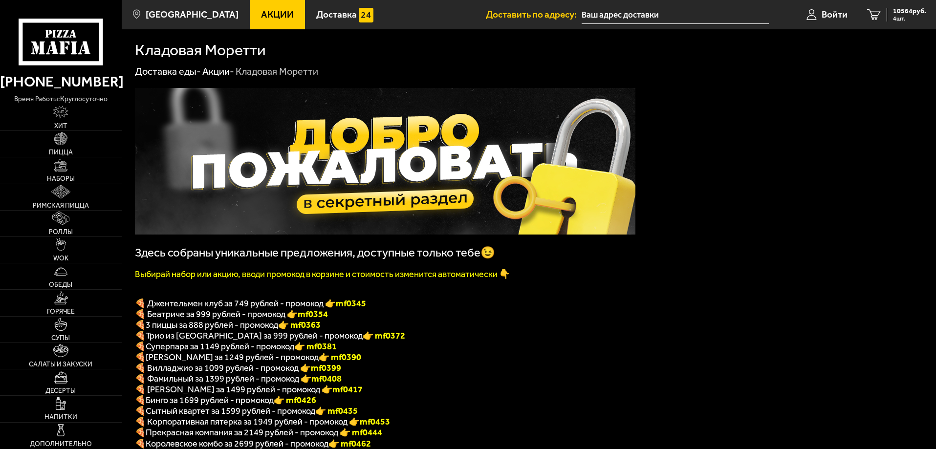
type input "[STREET_ADDRESS]"
click at [898, 6] on link "4 10564 руб. 4 шт." at bounding box center [896, 14] width 79 height 29
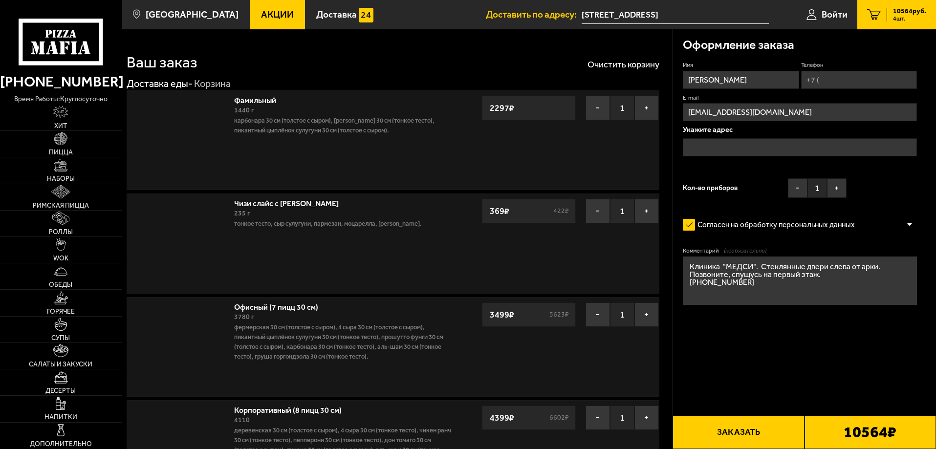
type input "[STREET_ADDRESS]"
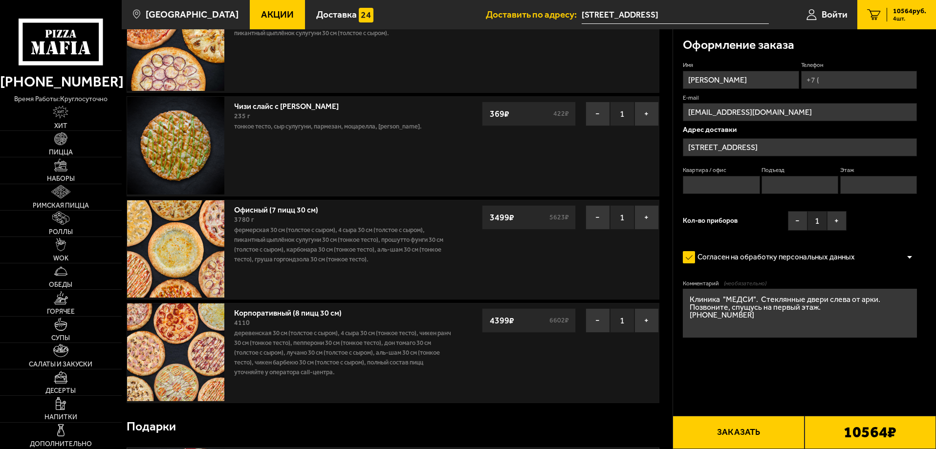
scroll to position [98, 0]
click at [600, 218] on button "−" at bounding box center [597, 217] width 24 height 24
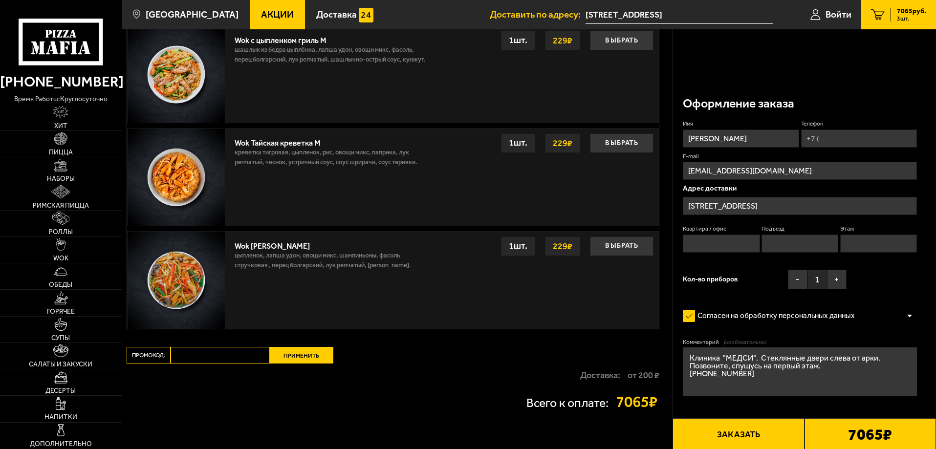
scroll to position [953, 0]
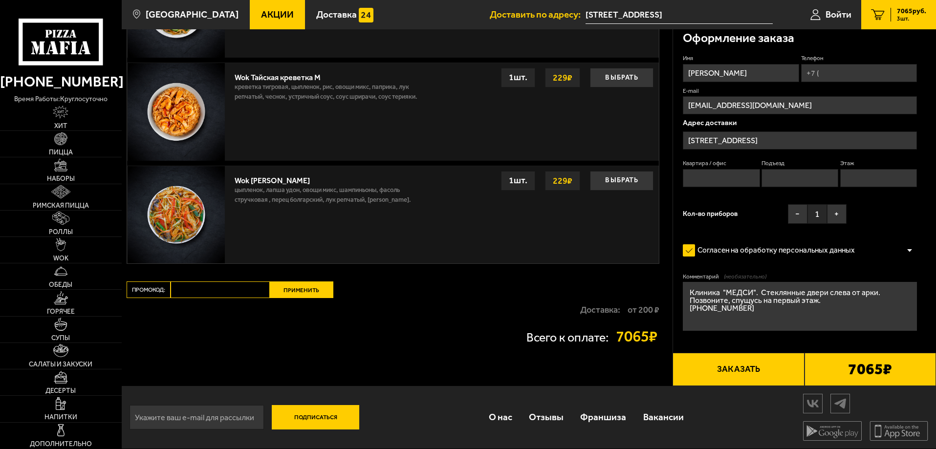
click at [250, 291] on input "Промокод:" at bounding box center [220, 289] width 99 height 17
paste input "maf5055"
type input "maf5055"
click at [282, 290] on button "Применить" at bounding box center [302, 289] width 64 height 17
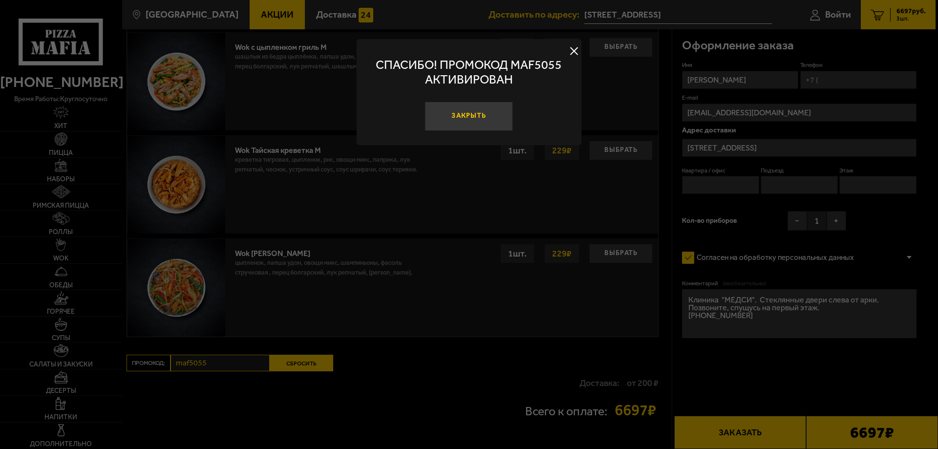
click at [473, 118] on button "Закрыть" at bounding box center [469, 116] width 88 height 29
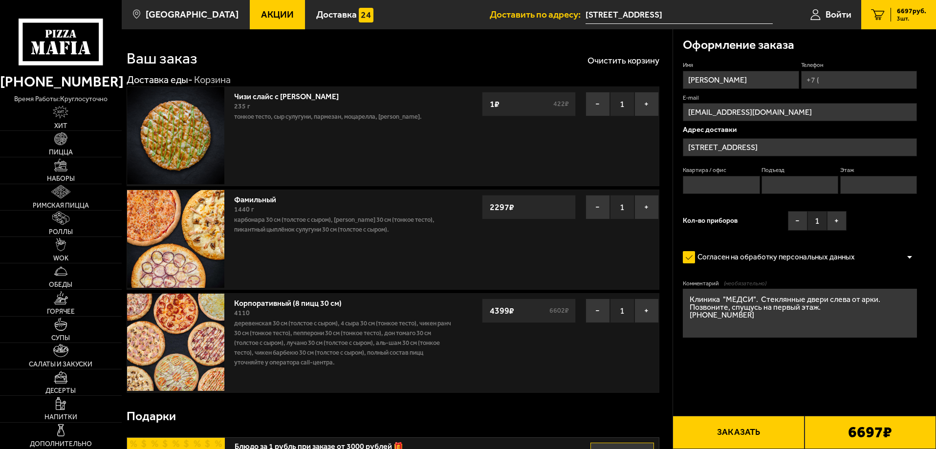
scroll to position [0, 0]
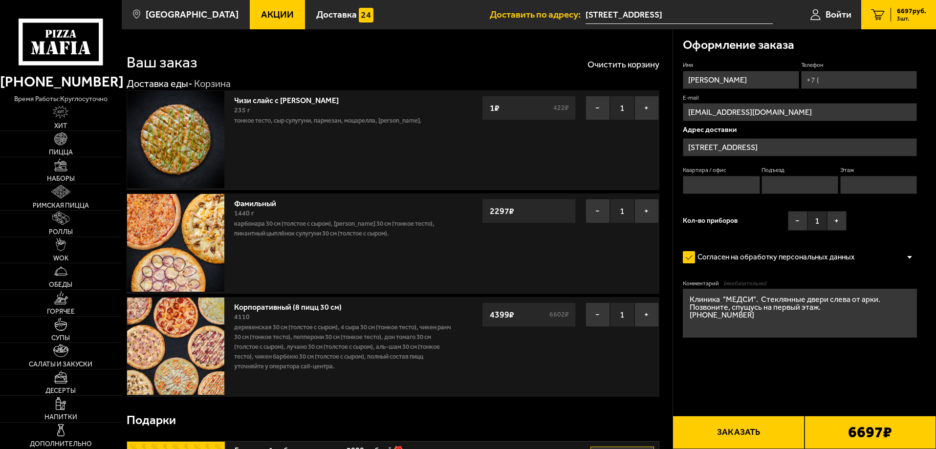
click at [838, 80] on input "Телефон" at bounding box center [859, 80] width 116 height 18
type input "[PHONE_NUMBER]"
click at [914, 65] on icon at bounding box center [912, 65] width 7 height 7
click at [914, 71] on input "[PHONE_NUMBER]" at bounding box center [859, 80] width 116 height 18
click at [902, 65] on span "Применить скидку" at bounding box center [883, 65] width 49 height 8
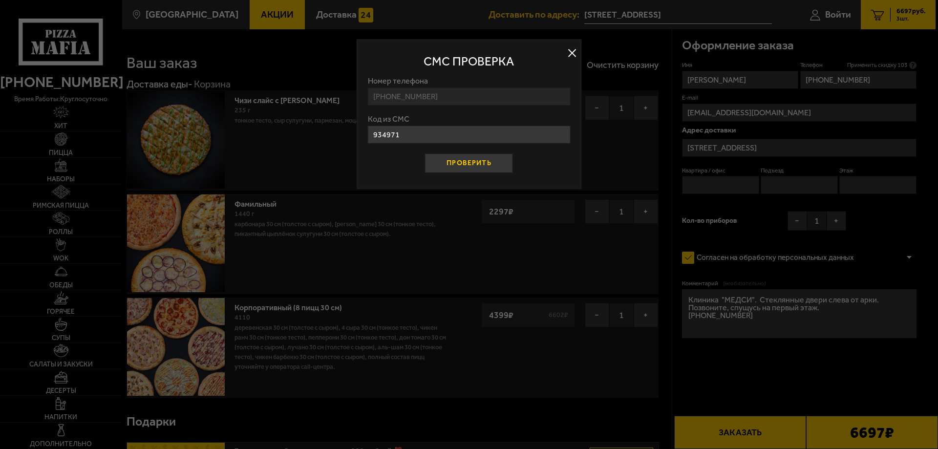
type input "934971"
click at [487, 163] on button "Проверить" at bounding box center [469, 163] width 88 height 20
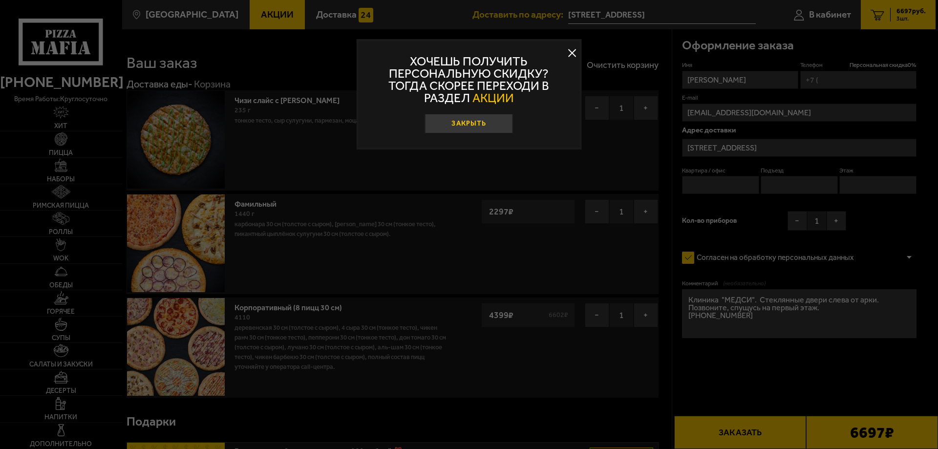
click at [478, 125] on button "Закрыть" at bounding box center [469, 124] width 88 height 20
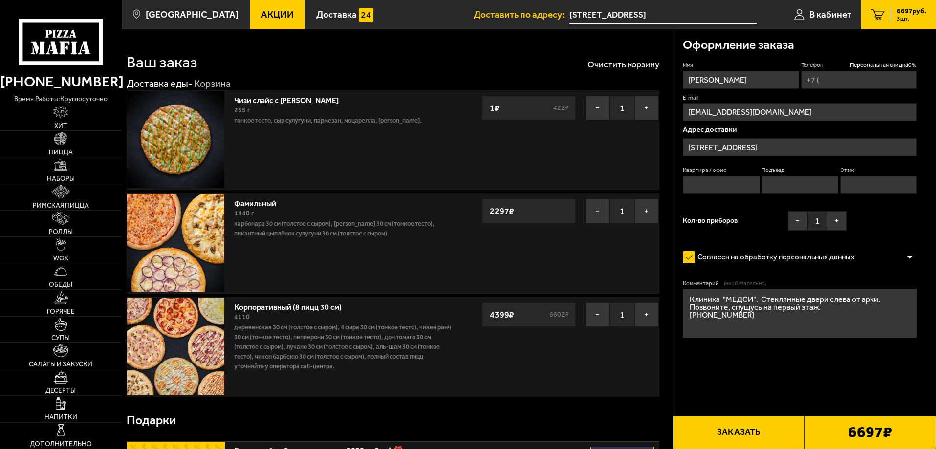
click at [829, 80] on input "Телефон Персональная скидка 0 %" at bounding box center [859, 80] width 116 height 18
click at [828, 80] on input "Телефон Персональная скидка 0 %" at bounding box center [859, 80] width 116 height 18
type input "[PHONE_NUMBER]"
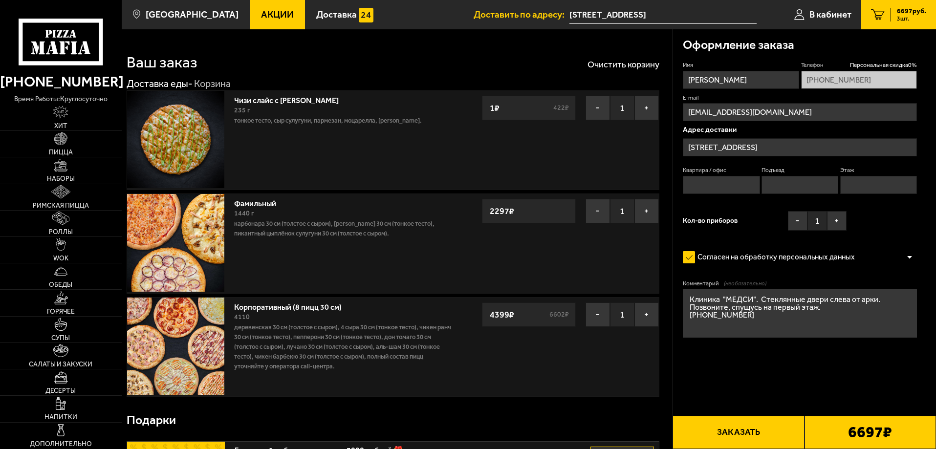
click at [843, 115] on input "[EMAIL_ADDRESS][DOMAIN_NAME]" at bounding box center [800, 112] width 234 height 18
click at [719, 185] on input "Квартира / офис" at bounding box center [721, 185] width 77 height 18
click at [693, 256] on label "Согласен на обработку персональных данных" at bounding box center [774, 258] width 182 height 20
click at [0, 0] on input "Согласен на обработку персональных данных" at bounding box center [0, 0] width 0 height 0
click at [688, 254] on label "Согласен на обработку персональных данных" at bounding box center [774, 258] width 182 height 20
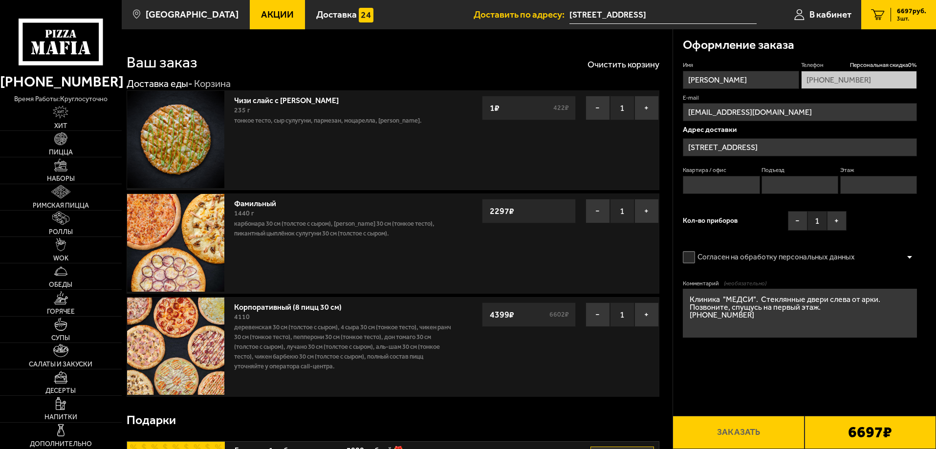
click at [0, 0] on input "Согласен на обработку персональных данных" at bounding box center [0, 0] width 0 height 0
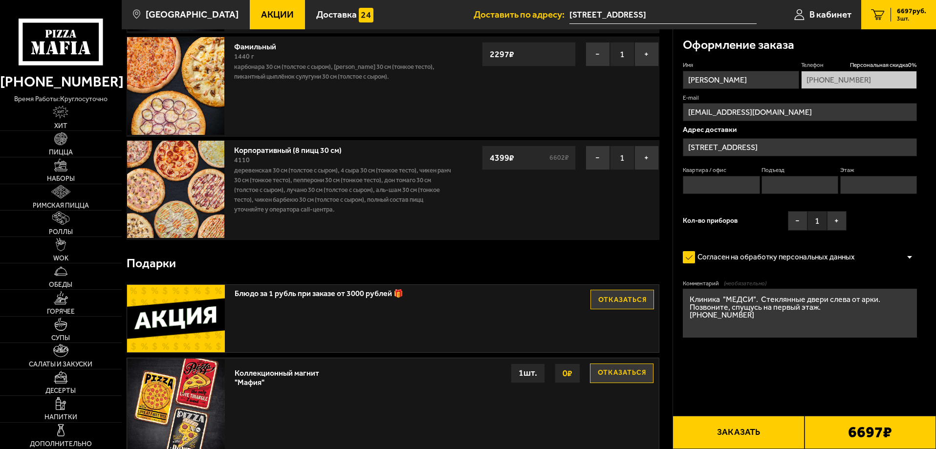
scroll to position [244, 0]
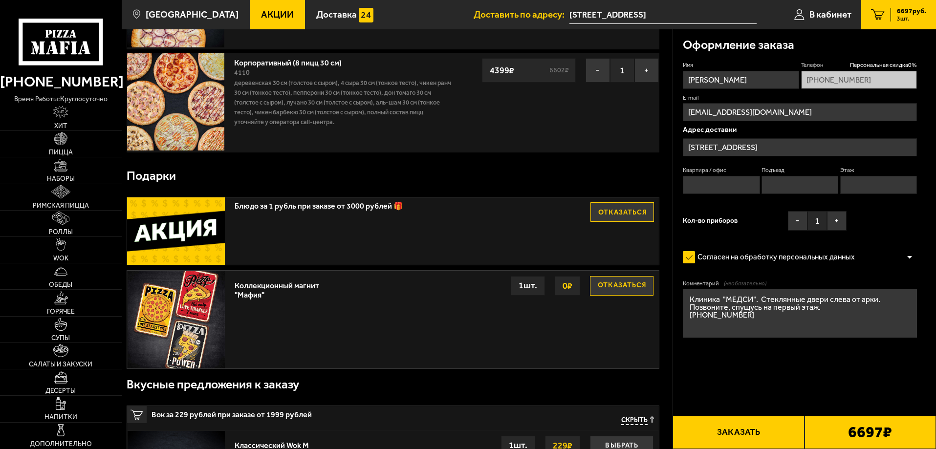
click at [731, 438] on button "Заказать" at bounding box center [737, 432] width 131 height 33
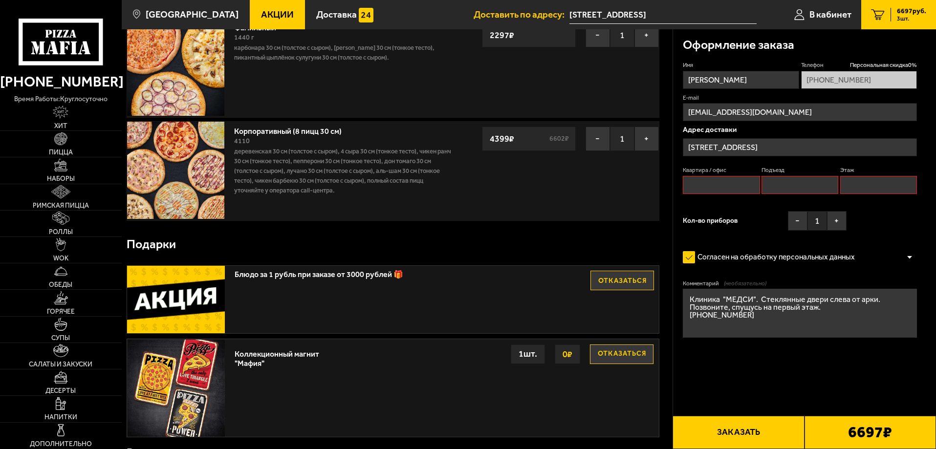
scroll to position [83, 0]
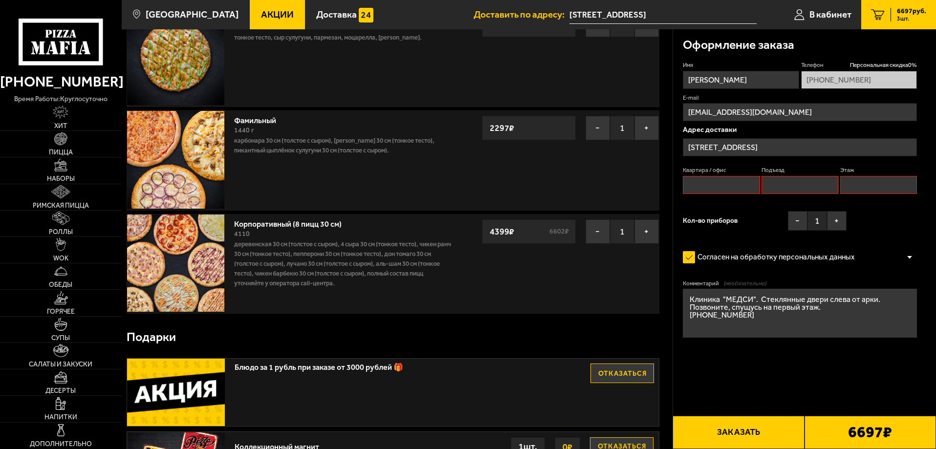
click at [734, 431] on button "Заказать" at bounding box center [737, 432] width 131 height 33
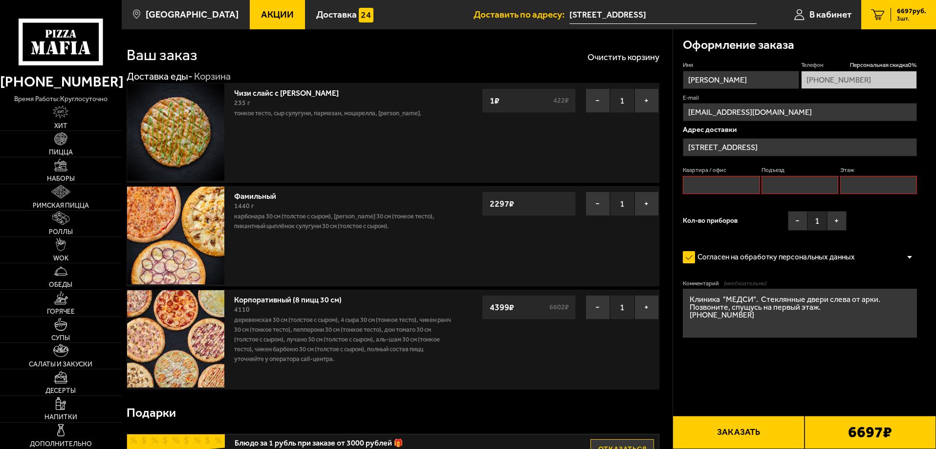
scroll to position [0, 0]
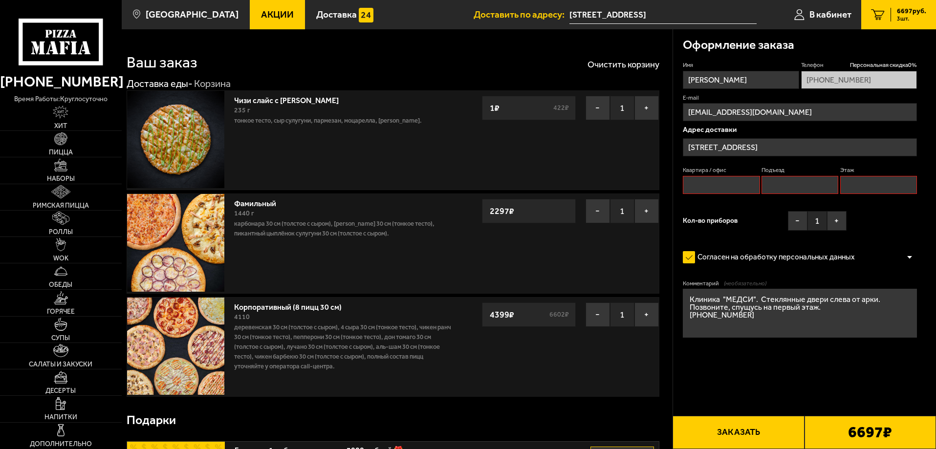
click at [724, 185] on input "Квартира / офис" at bounding box center [721, 185] width 77 height 18
type input "1"
click at [775, 184] on input "Подъезд" at bounding box center [799, 185] width 77 height 18
type input "1"
click at [860, 185] on input "Этаж" at bounding box center [878, 185] width 77 height 18
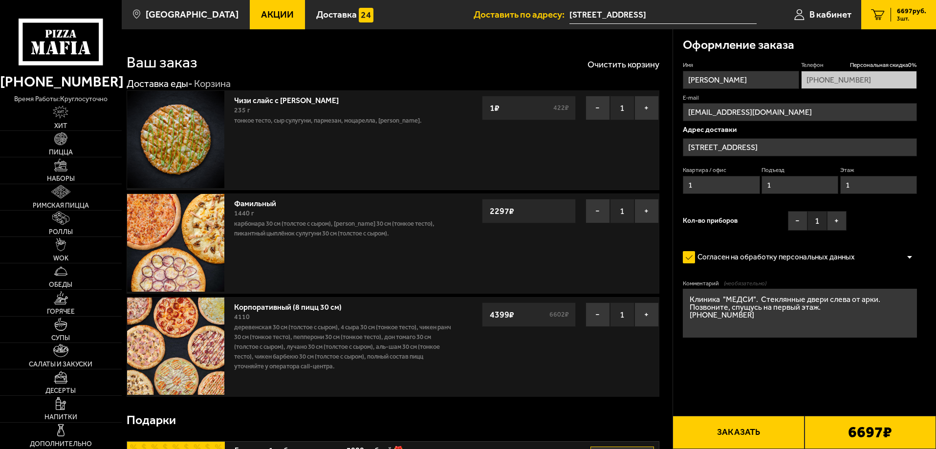
type input "1"
click at [741, 429] on button "Заказать" at bounding box center [737, 432] width 131 height 33
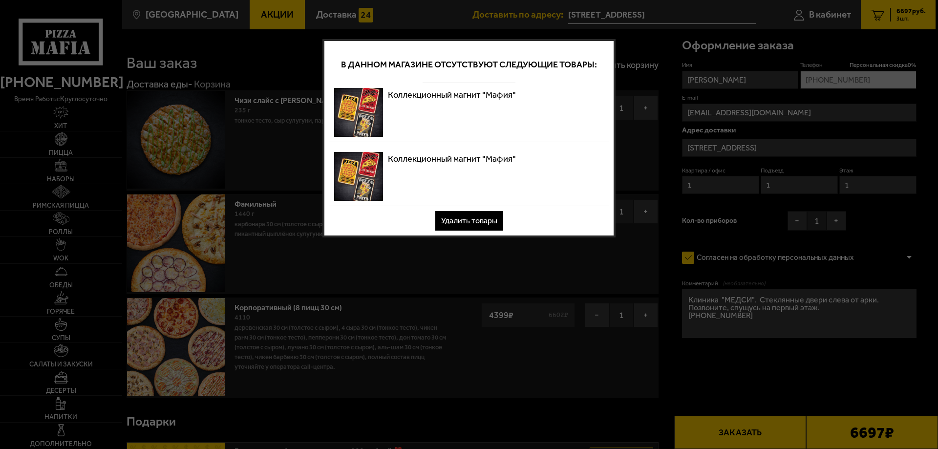
click at [474, 222] on button "Удалить товары" at bounding box center [469, 221] width 68 height 20
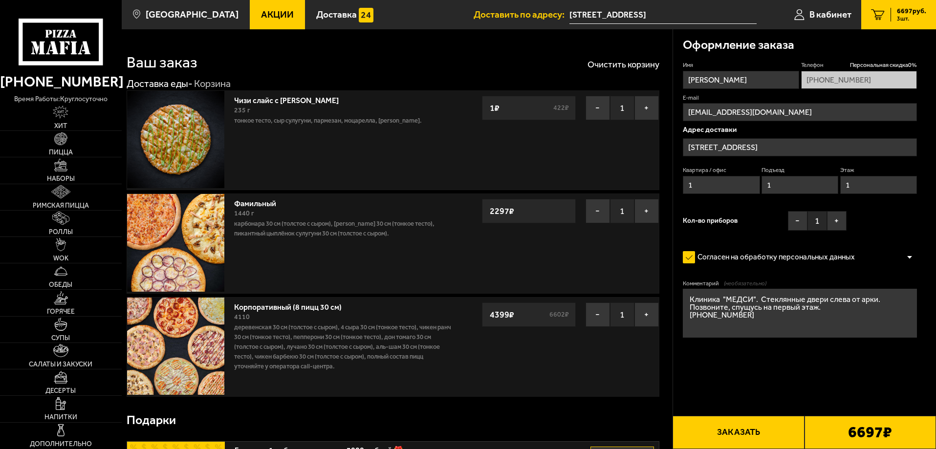
click at [771, 436] on button "Заказать" at bounding box center [737, 432] width 131 height 33
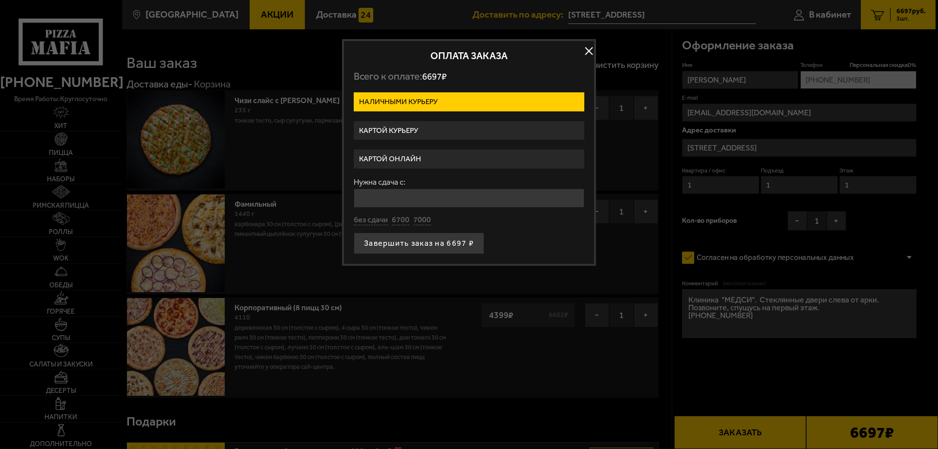
click at [397, 130] on label "Картой курьеру" at bounding box center [469, 130] width 231 height 19
click at [0, 0] on input "Картой курьеру" at bounding box center [0, 0] width 0 height 0
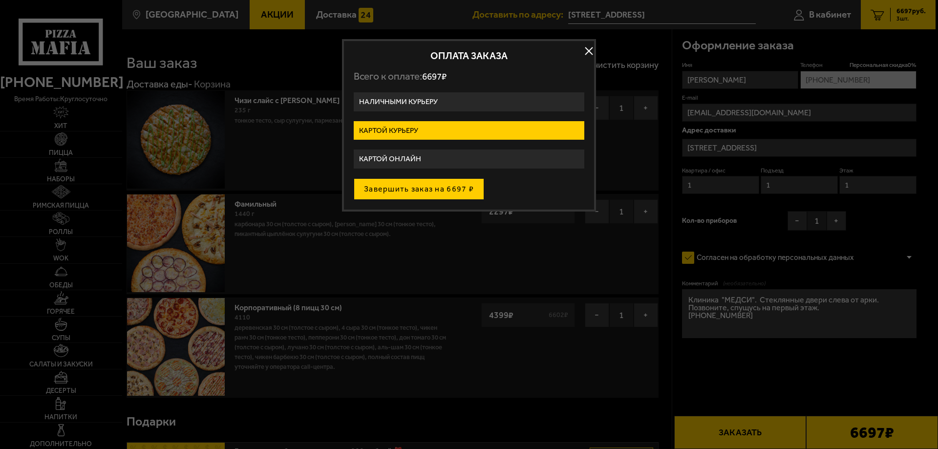
click at [403, 191] on button "Завершить заказ на 6697 ₽" at bounding box center [419, 189] width 130 height 22
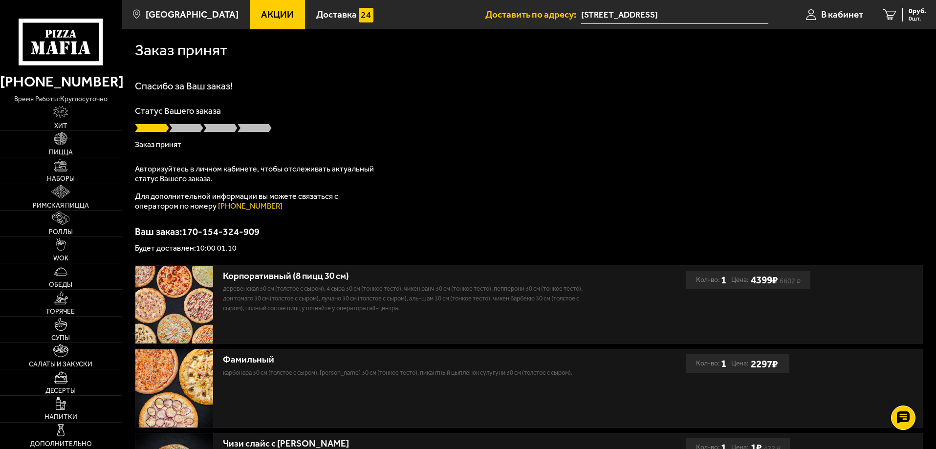
click at [490, 189] on div "Спасибо за Ваш заказ! Статус Вашего заказа Заказ принят Авторизуйтесь в личном …" at bounding box center [529, 166] width 788 height 171
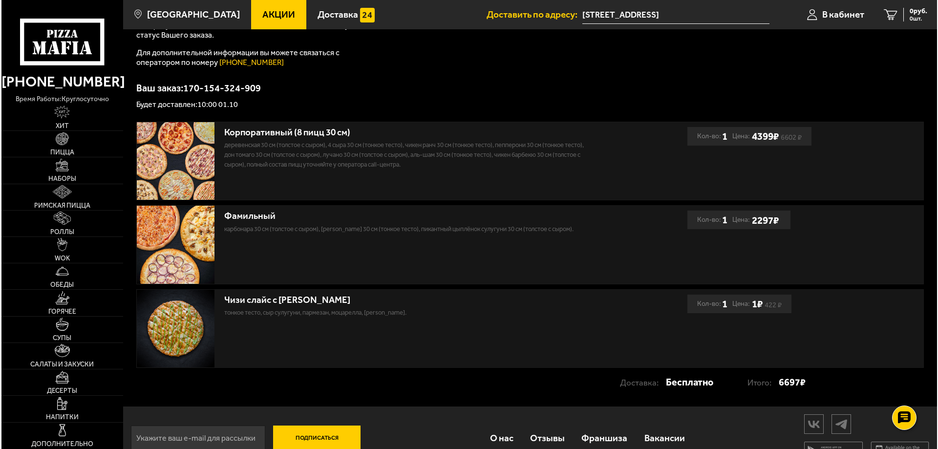
scroll to position [165, 0]
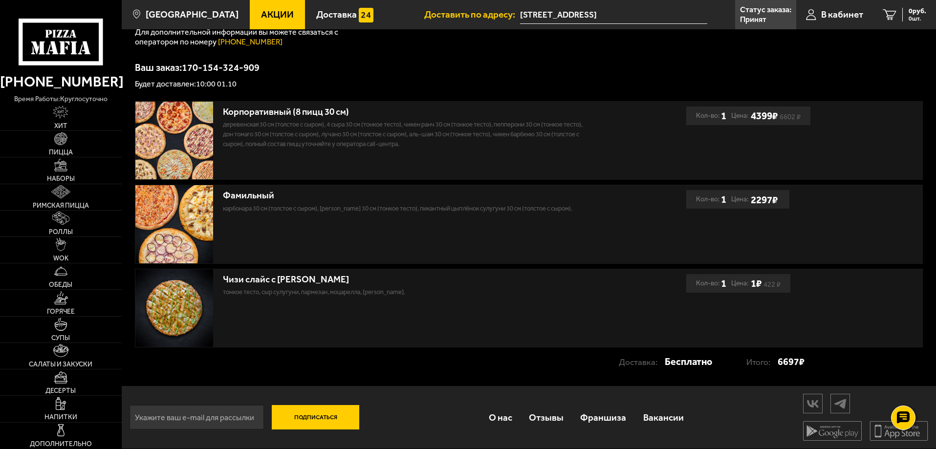
click at [895, 43] on div "Спасибо за Ваш заказ! Статус Вашего заказа Заказ принят Авторизуйтесь в личном …" at bounding box center [529, 2] width 788 height 171
click at [793, 51] on div "Спасибо за Ваш заказ! Статус Вашего заказа Заказ принят Авторизуйтесь в личном …" at bounding box center [529, 2] width 788 height 171
click at [836, 12] on span "В кабинет" at bounding box center [842, 14] width 42 height 9
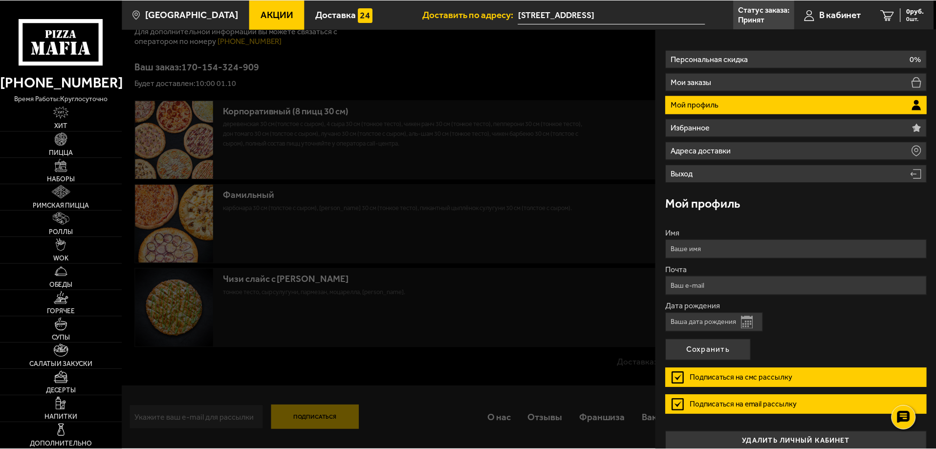
scroll to position [33, 0]
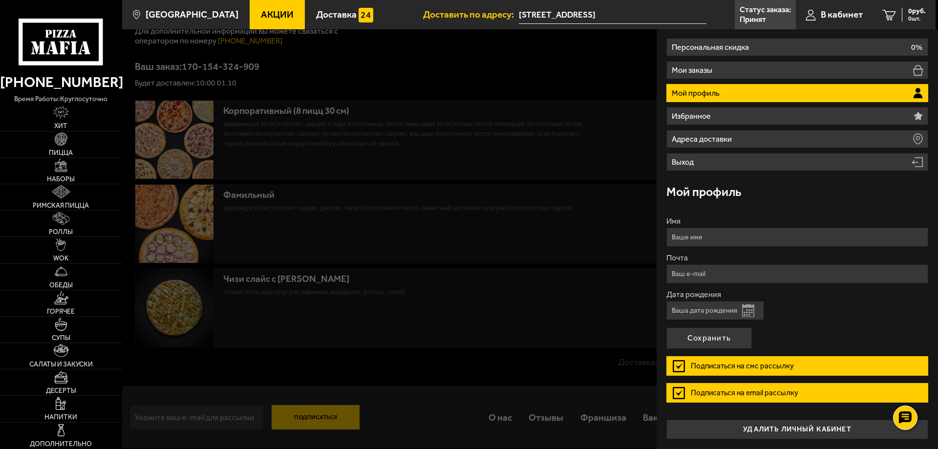
click at [713, 312] on input "Дата рождения" at bounding box center [716, 310] width 98 height 19
click at [586, 73] on div at bounding box center [591, 253] width 938 height 449
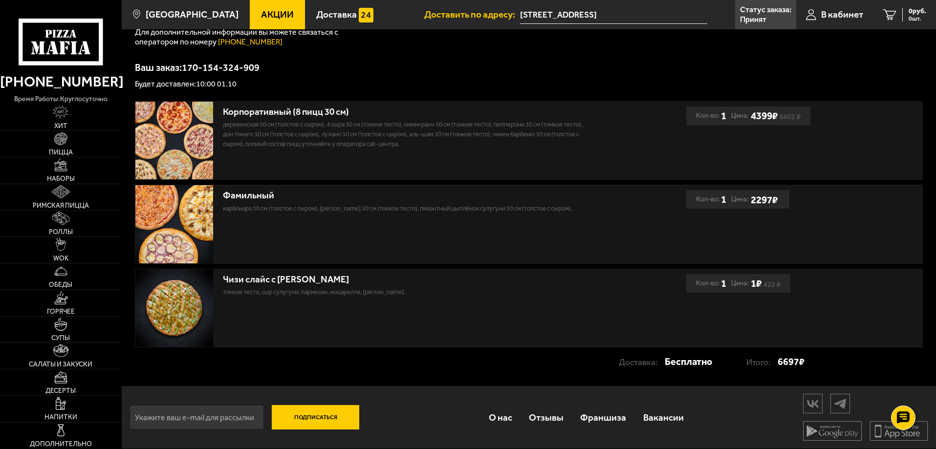
click at [802, 69] on p "Ваш заказ: 170-154-324-909" at bounding box center [529, 68] width 788 height 10
click at [324, 15] on span "Доставка" at bounding box center [336, 14] width 41 height 9
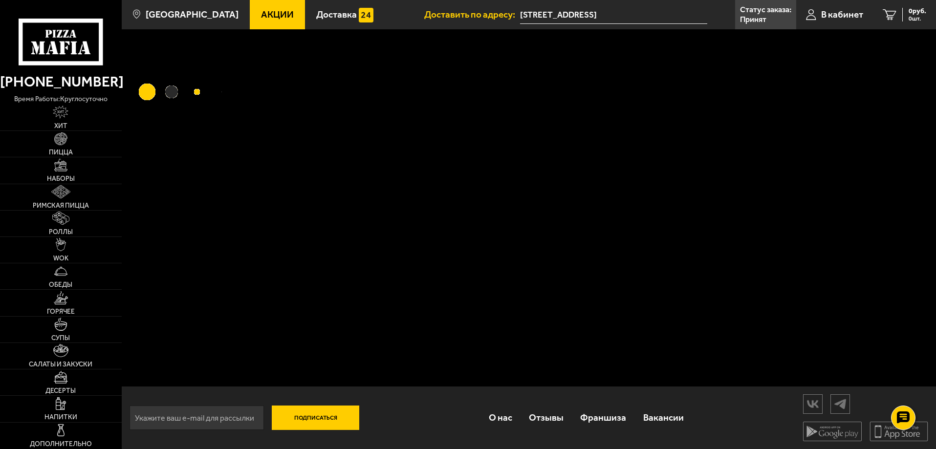
scroll to position [0, 0]
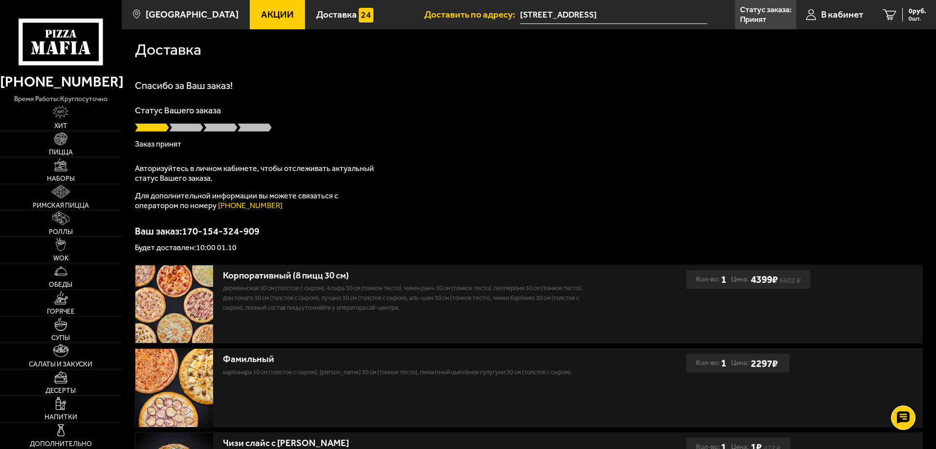
click at [634, 118] on div "Статус Вашего заказа Заказ принят" at bounding box center [529, 127] width 788 height 42
click at [700, 140] on div "Статус Вашего заказа Заказ принят" at bounding box center [529, 128] width 788 height 42
click at [745, 76] on div "Доставка Спасибо за Ваш заказ! Статус Вашего заказа Заказ принят Авторизуйтесь …" at bounding box center [529, 289] width 814 height 521
